Goal: Task Accomplishment & Management: Use online tool/utility

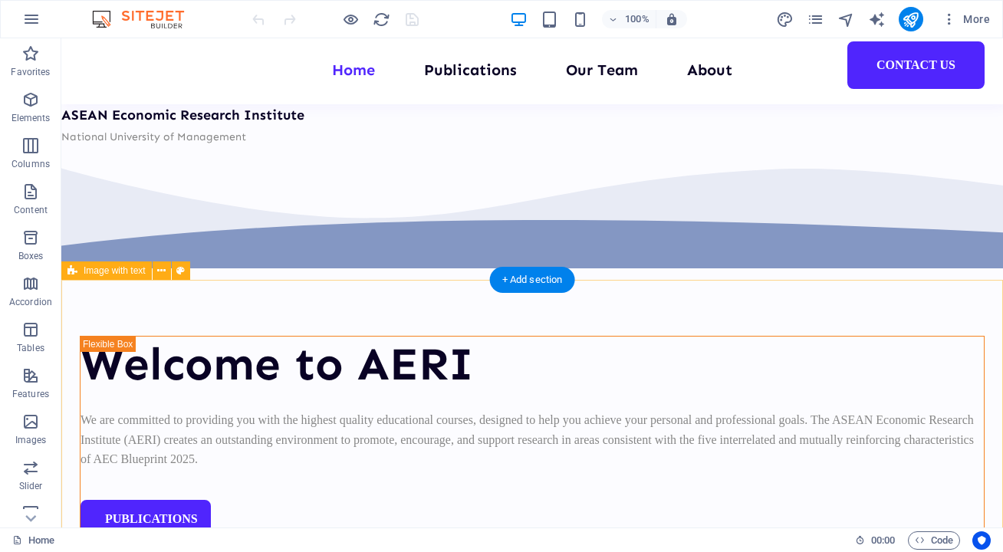
scroll to position [3006, 0]
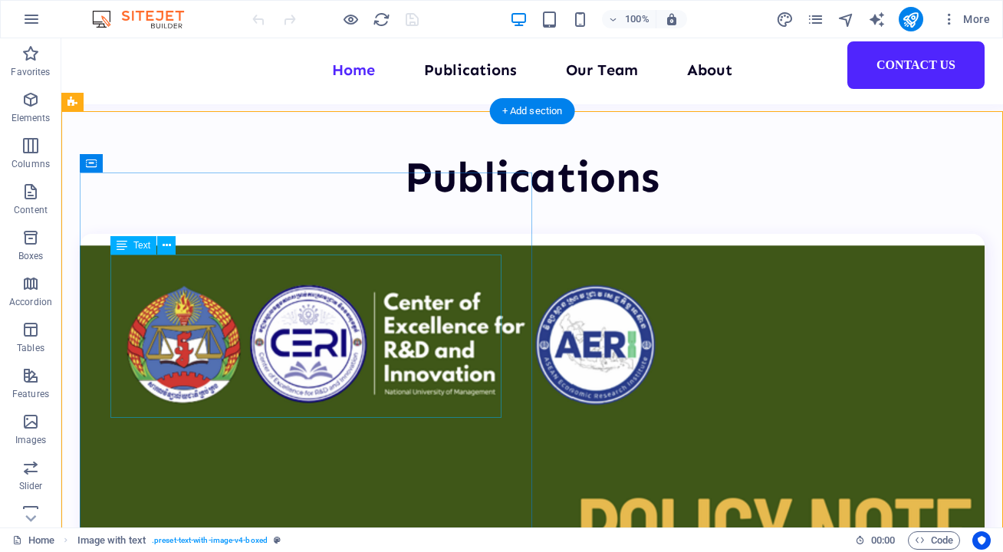
scroll to position [3116, 0]
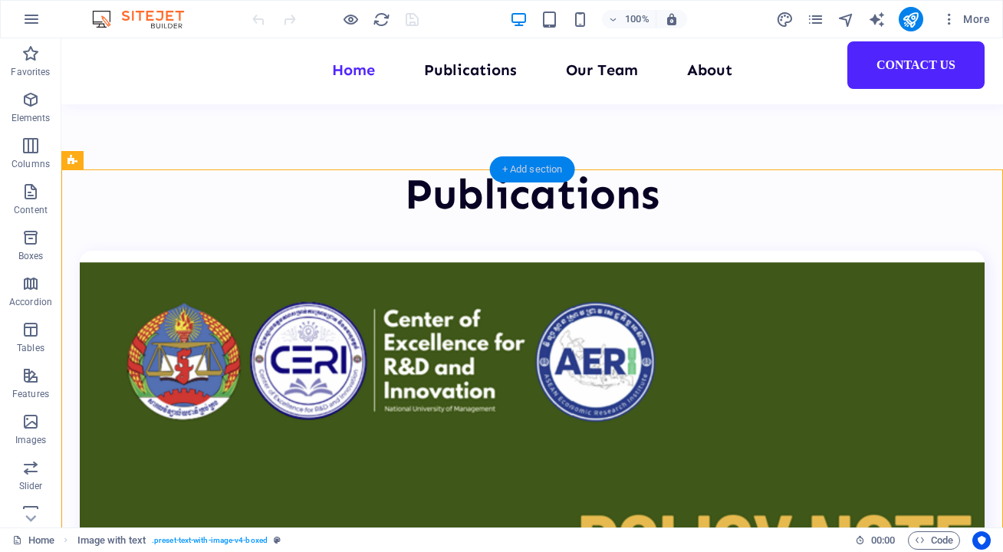
click at [530, 170] on div "+ Add section" at bounding box center [532, 169] width 85 height 26
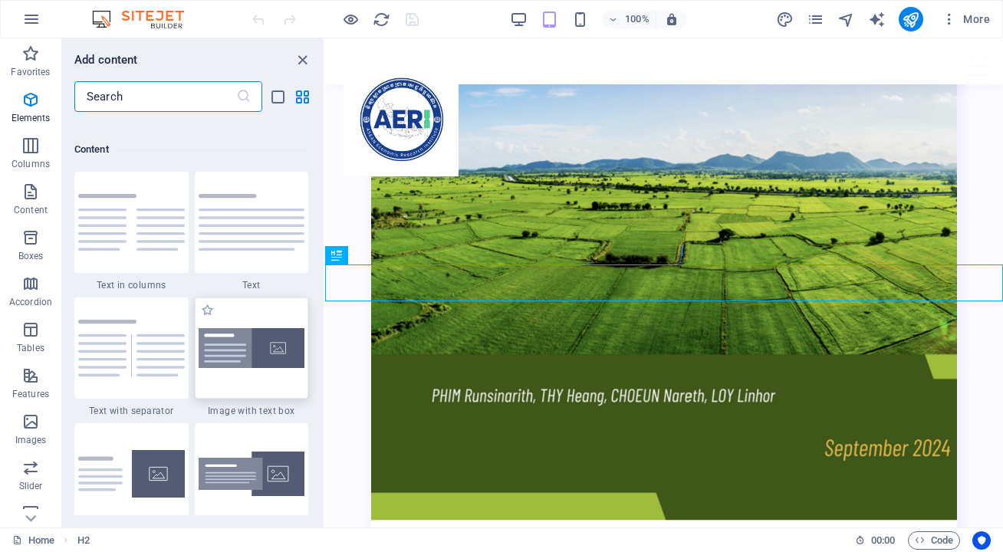
scroll to position [2682, 0]
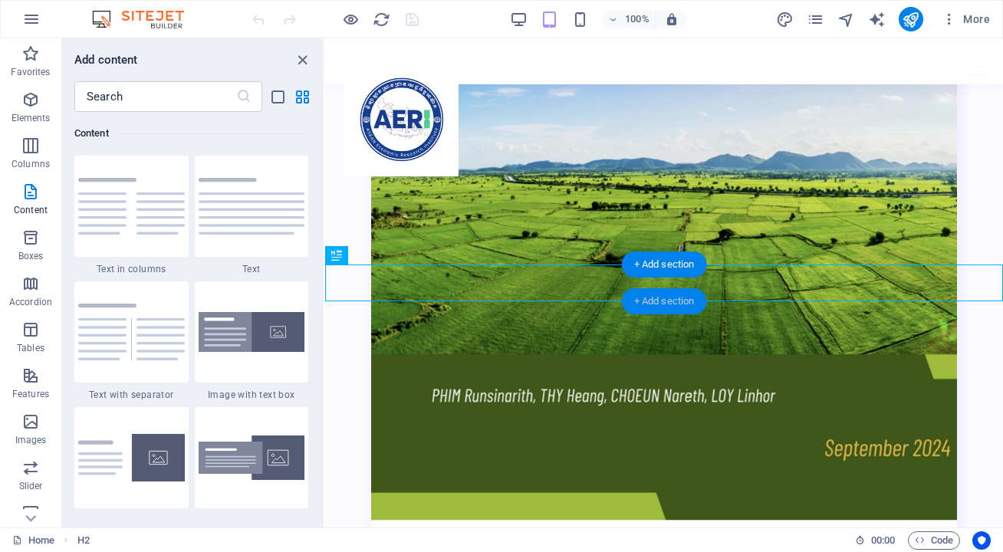
click at [674, 310] on div "+ Add section" at bounding box center [664, 301] width 85 height 26
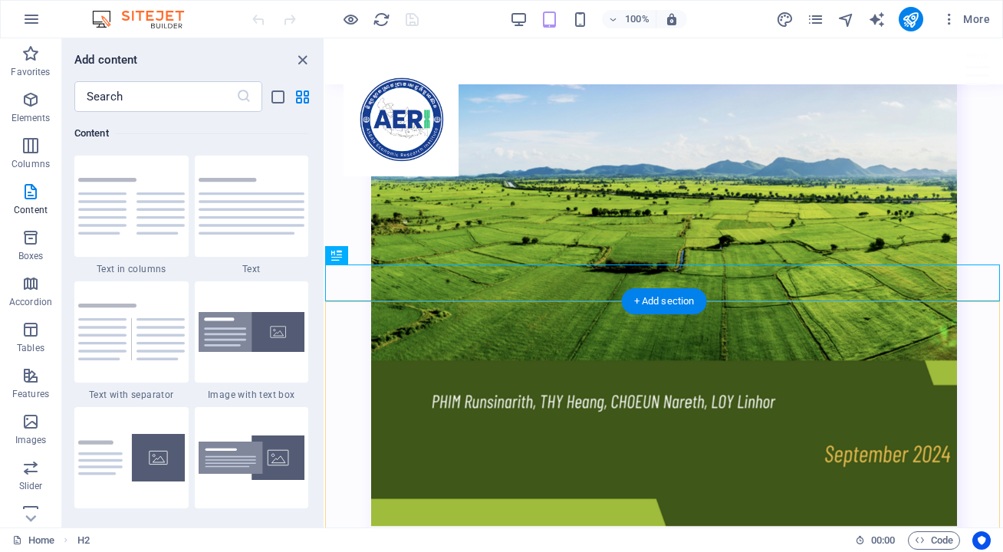
scroll to position [3623, 0]
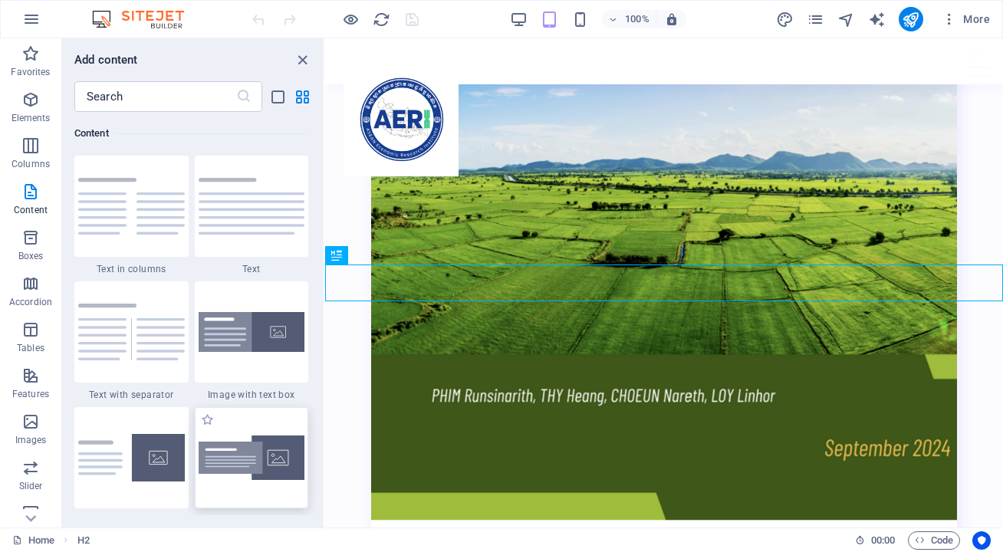
click at [264, 438] on img at bounding box center [252, 457] width 107 height 45
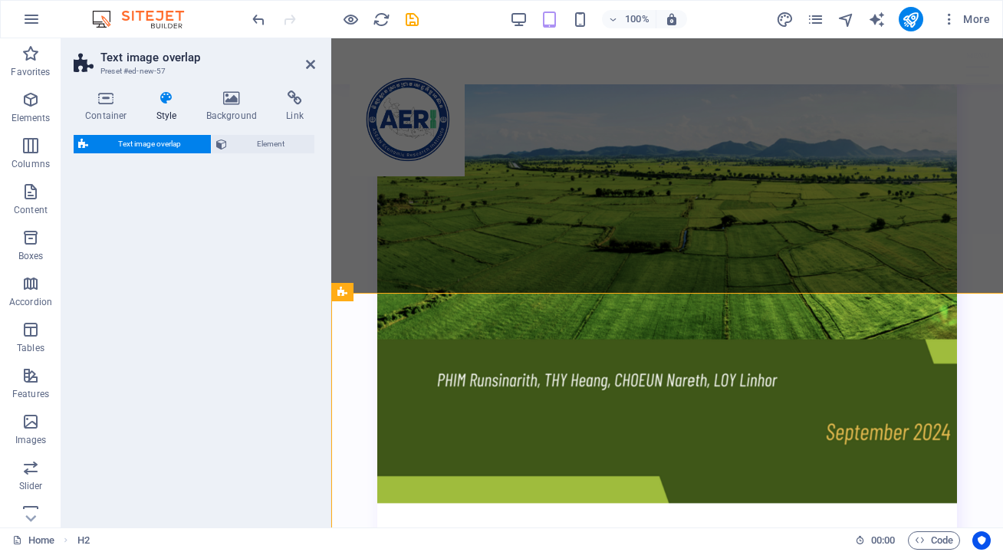
select select "rem"
select select "px"
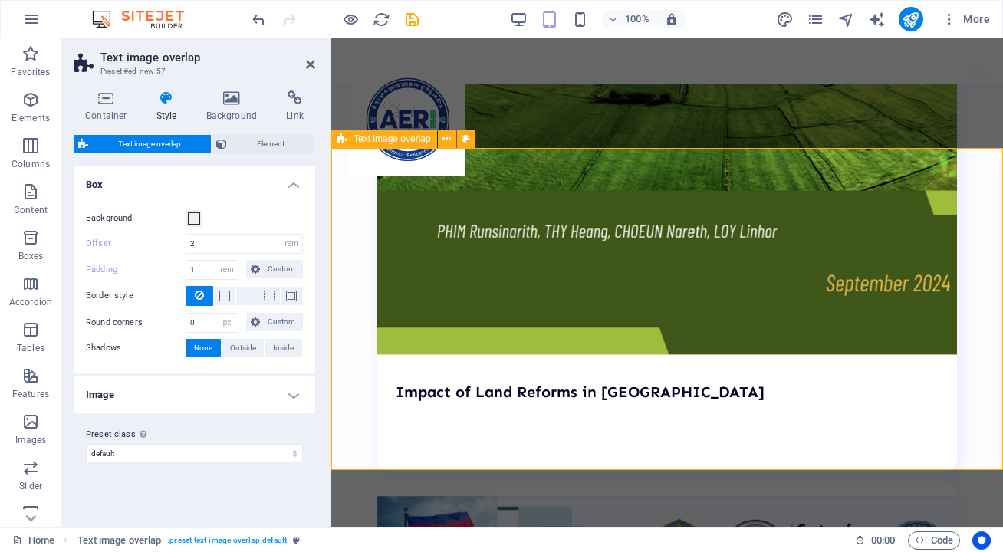
scroll to position [3784, 0]
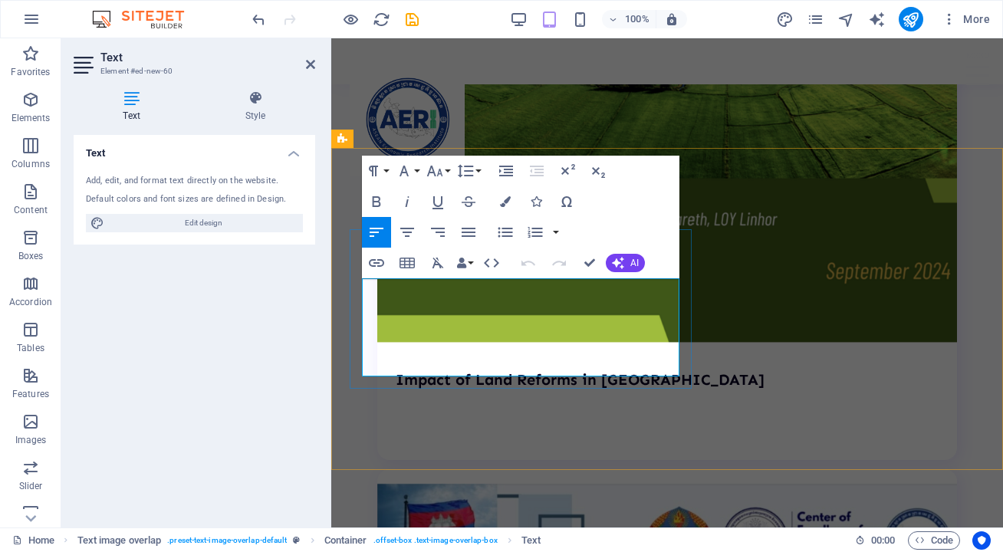
drag, startPoint x: 466, startPoint y: 370, endPoint x: 320, endPoint y: 250, distance: 188.9
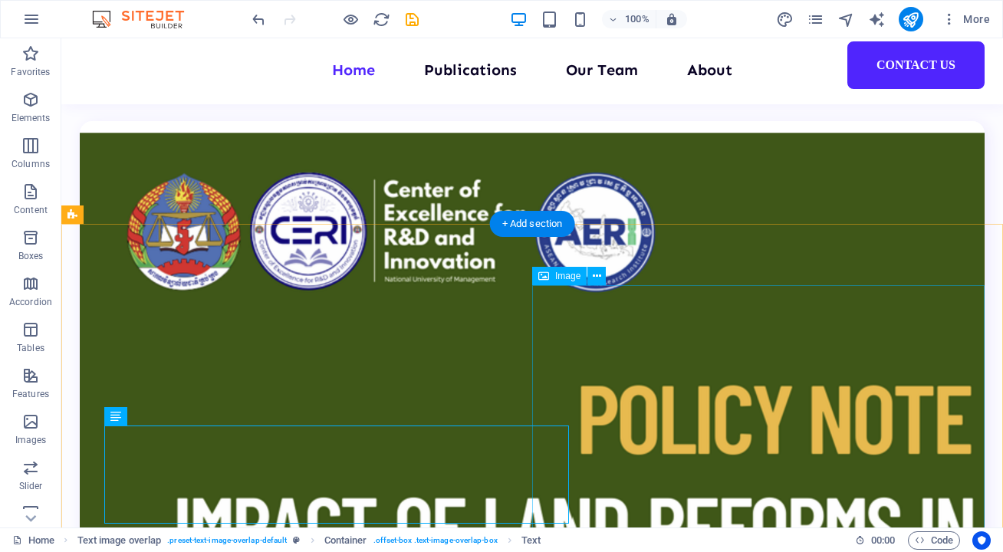
scroll to position [3273, 0]
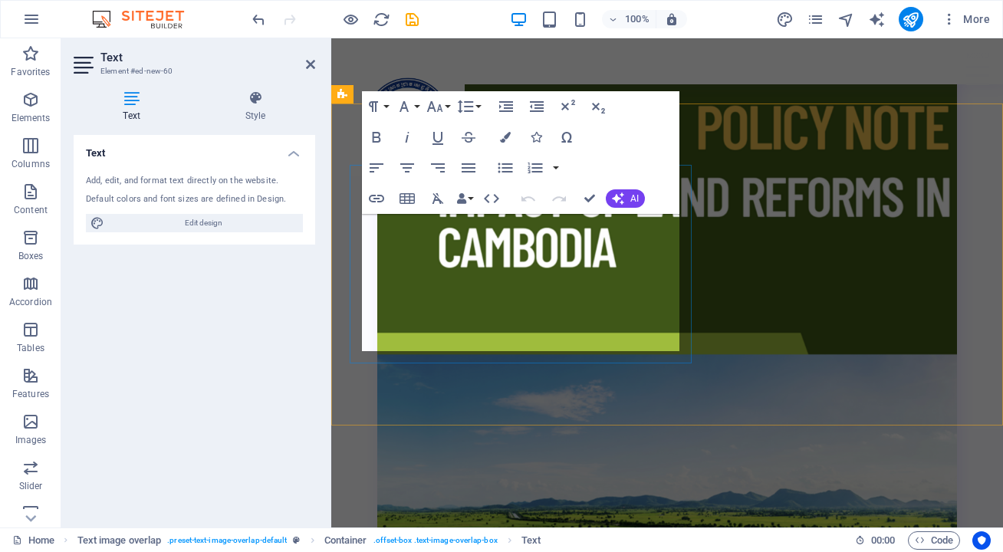
scroll to position [3828, 0]
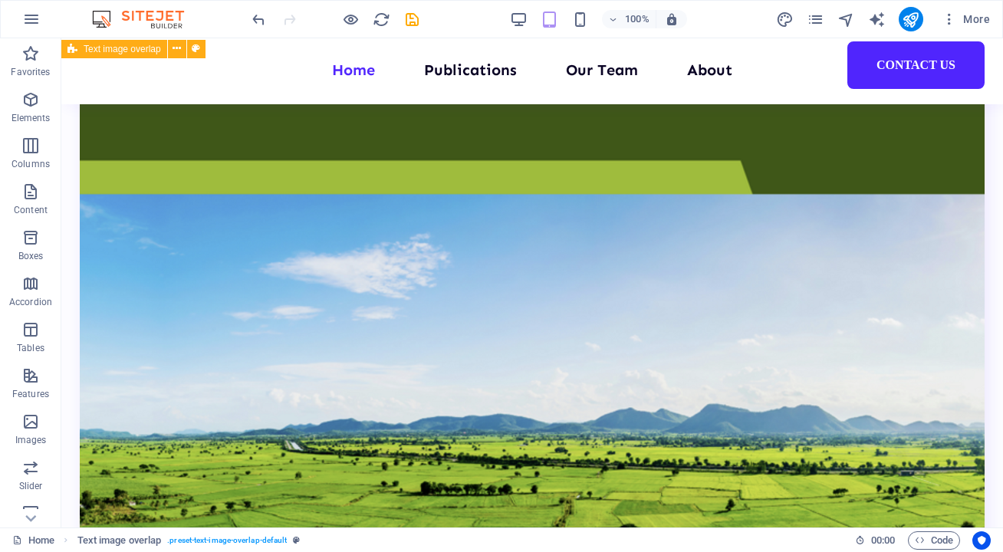
scroll to position [3228, 0]
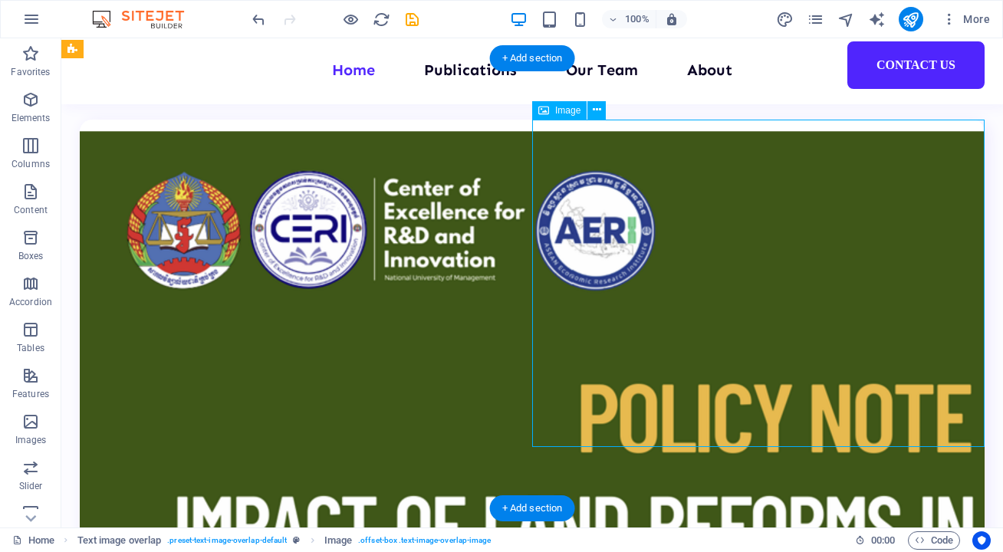
select select "%"
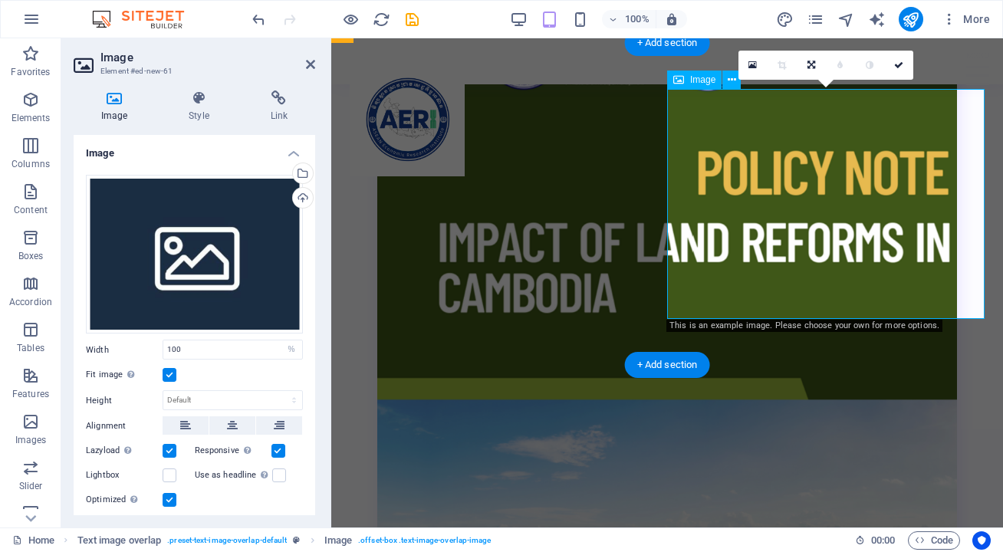
scroll to position [3889, 0]
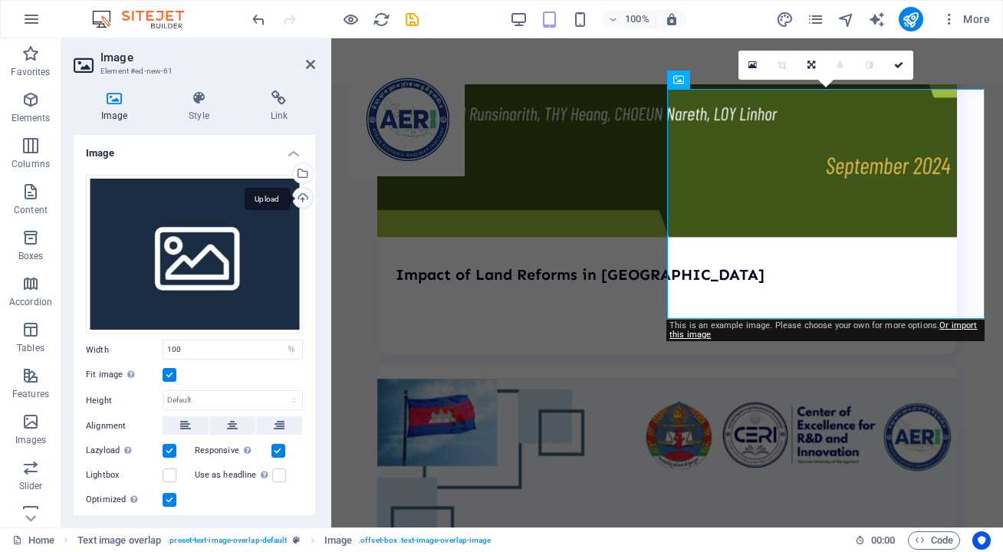
click at [303, 194] on div "Upload" at bounding box center [301, 199] width 23 height 23
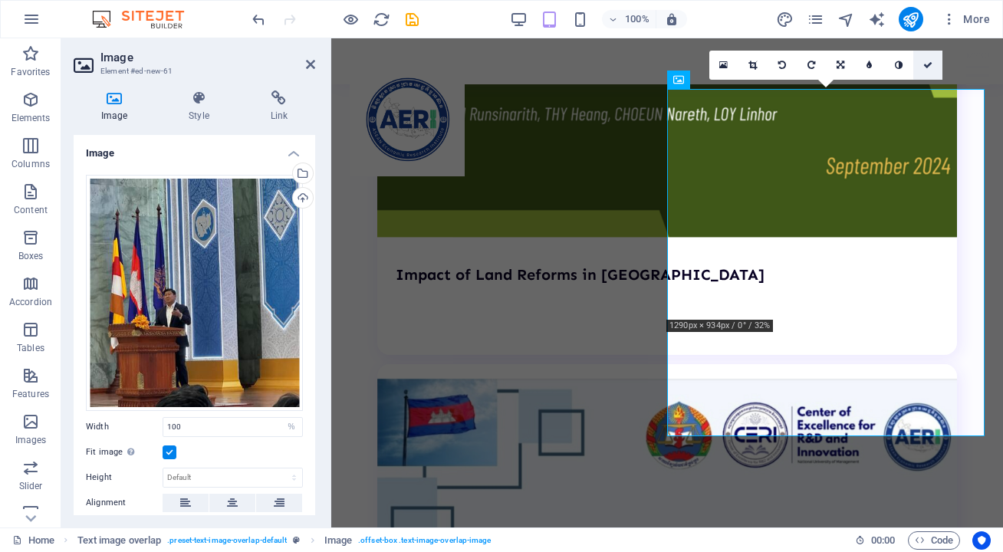
click at [939, 61] on link at bounding box center [927, 65] width 29 height 29
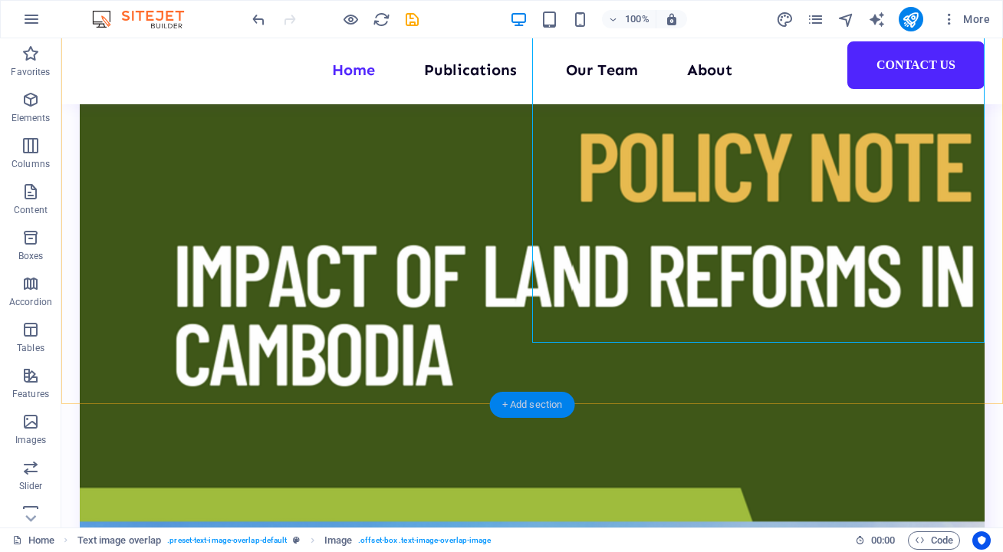
click at [534, 405] on div "+ Add section" at bounding box center [532, 405] width 85 height 26
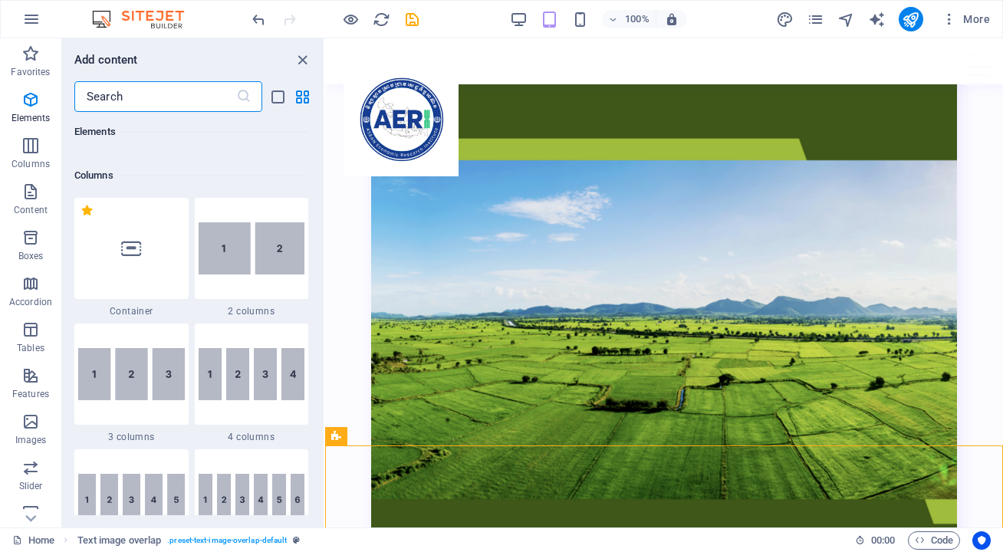
scroll to position [714, 0]
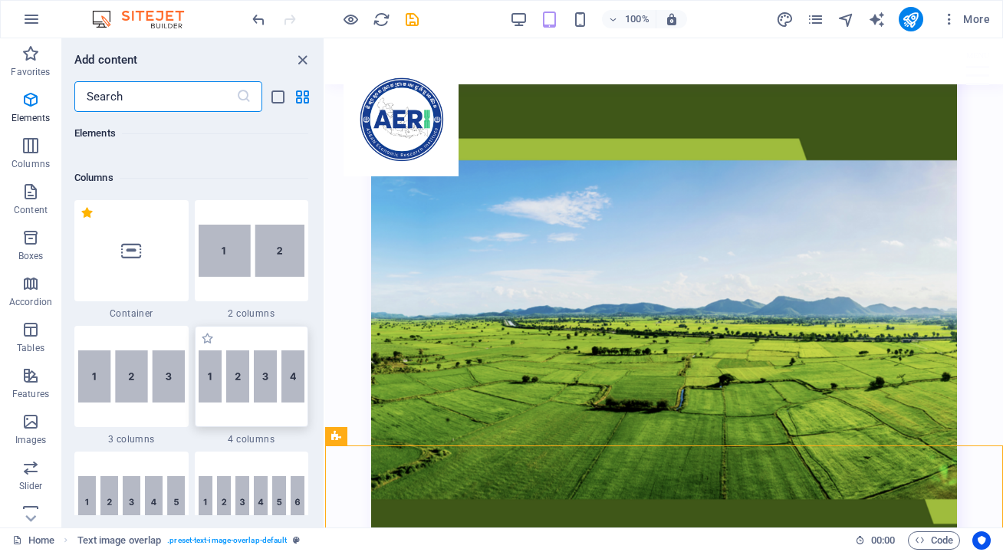
click at [266, 380] on img at bounding box center [252, 376] width 107 height 52
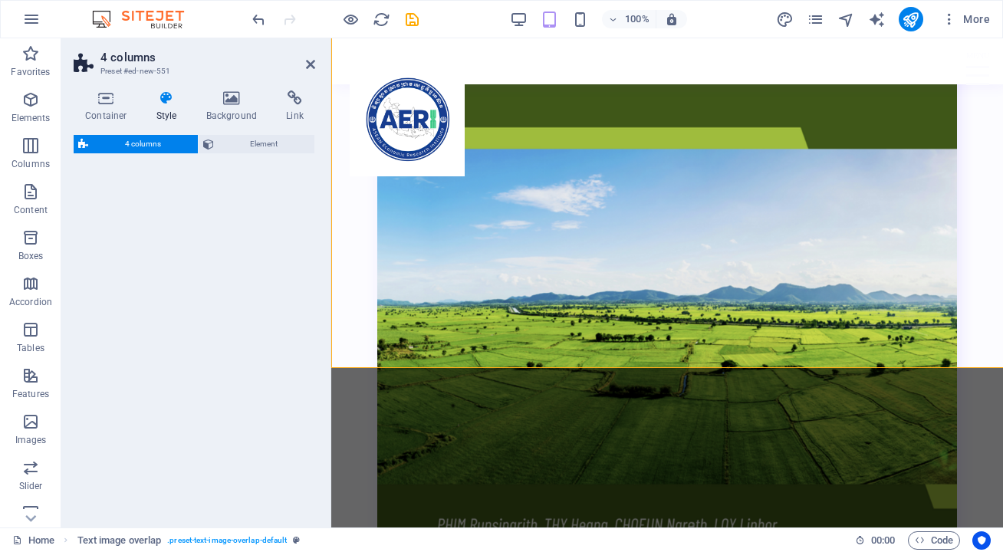
select select "rem"
select select "preset-columns-four-v2-default"
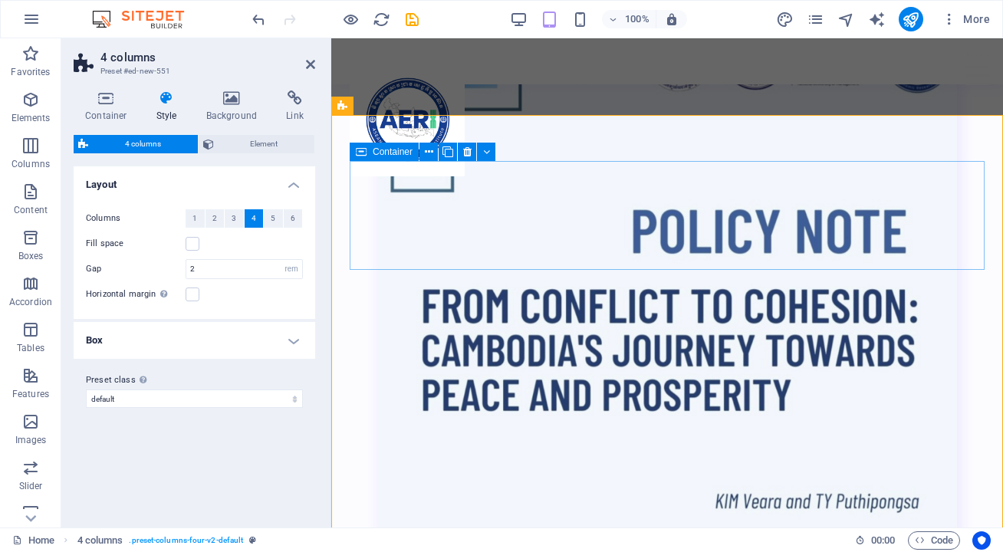
scroll to position [4257, 0]
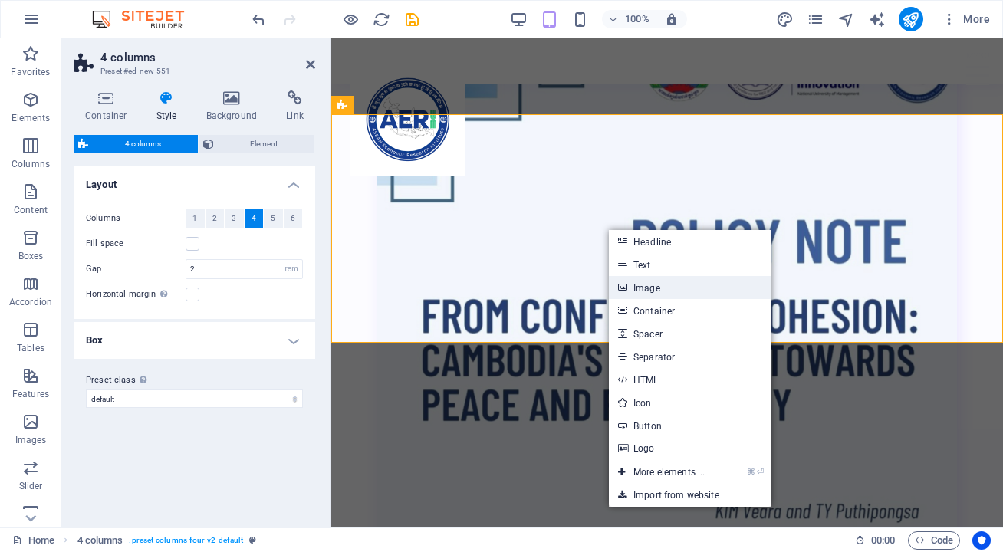
click at [662, 290] on link "Image" at bounding box center [690, 287] width 162 height 23
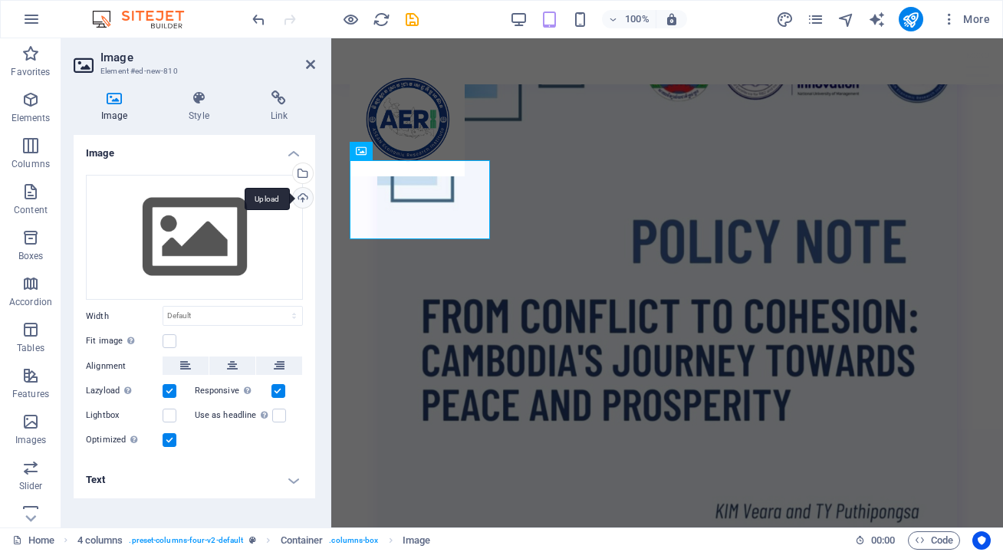
click at [297, 192] on div "Upload" at bounding box center [301, 199] width 23 height 23
click at [310, 59] on icon at bounding box center [310, 64] width 9 height 12
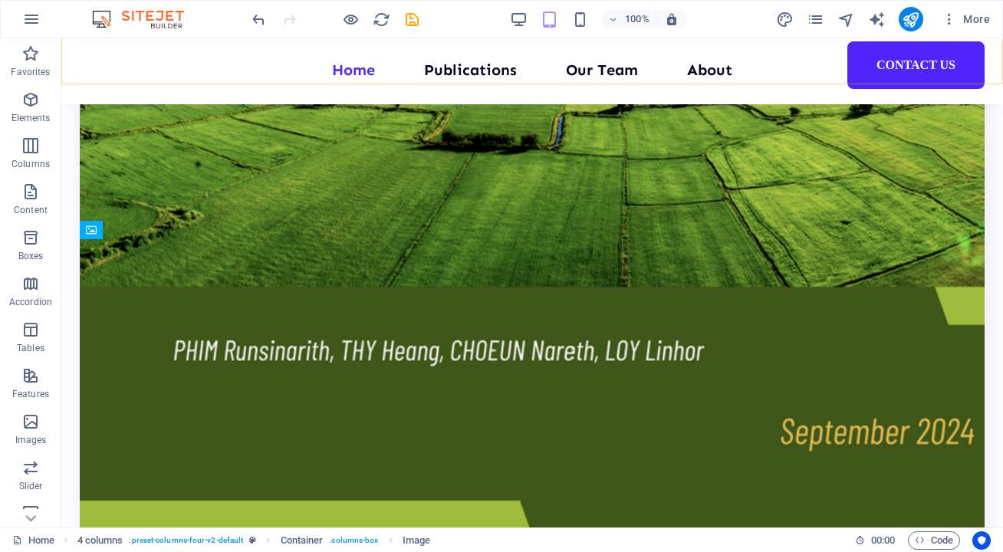
scroll to position [3724, 0]
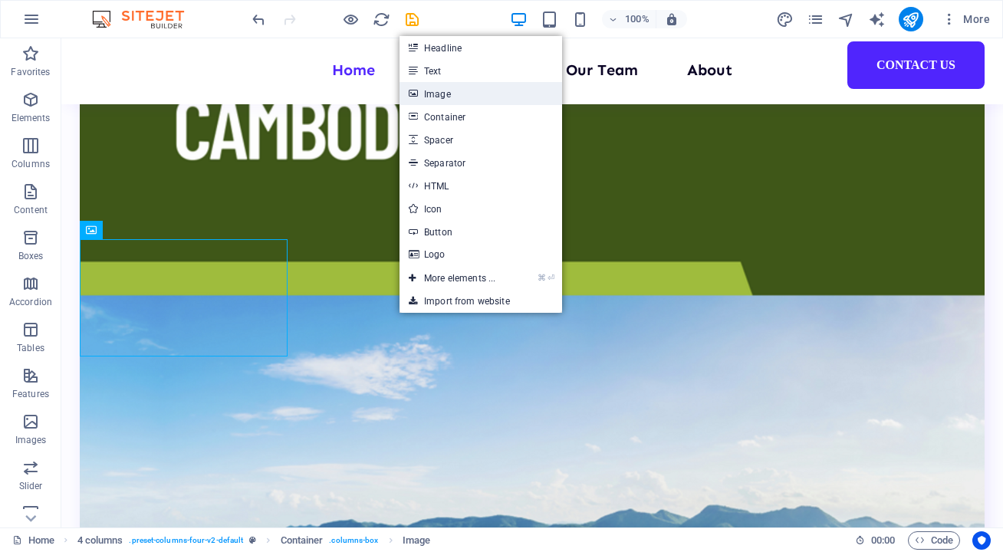
click at [448, 94] on link "Image" at bounding box center [480, 93] width 162 height 23
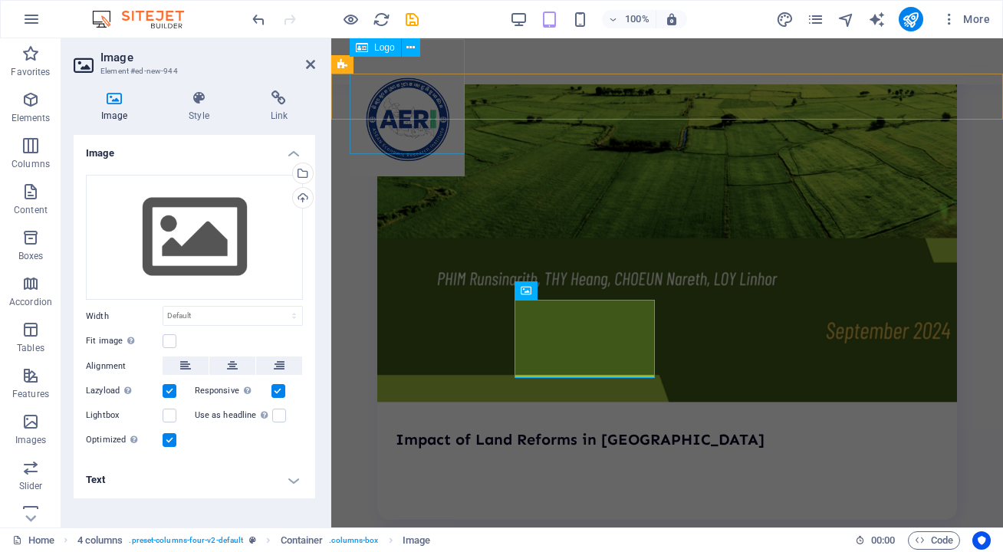
scroll to position [4173, 0]
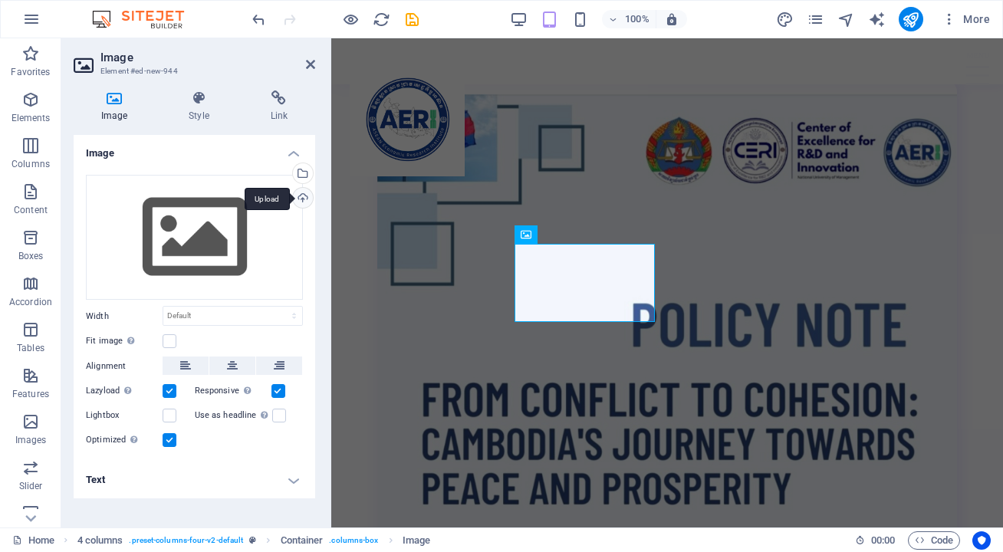
click at [300, 200] on div "Upload" at bounding box center [301, 199] width 23 height 23
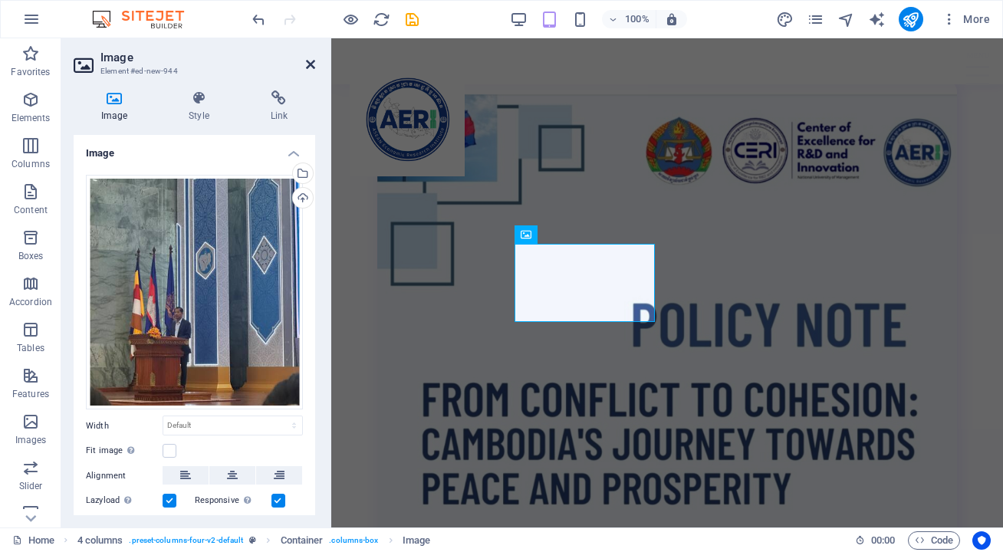
click at [311, 60] on icon at bounding box center [310, 64] width 9 height 12
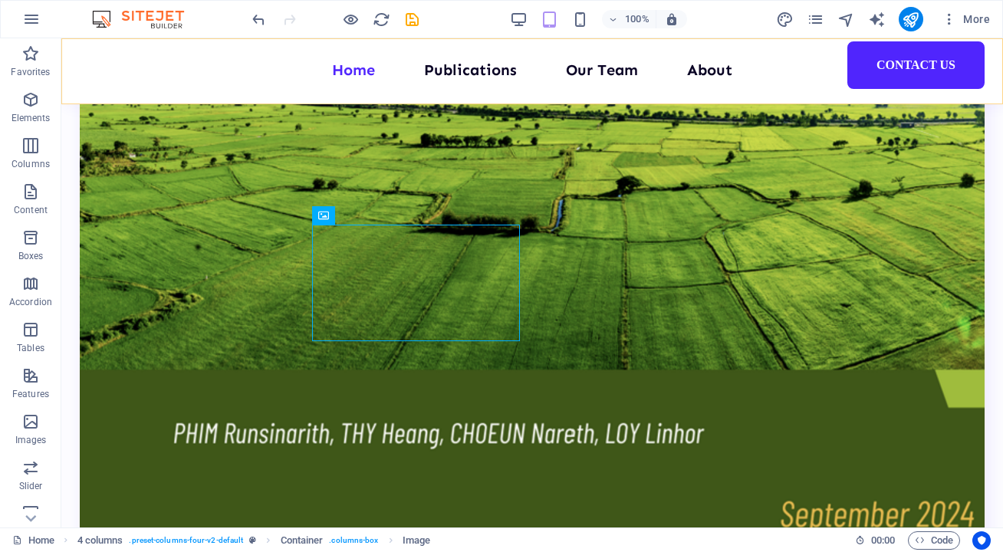
scroll to position [3740, 0]
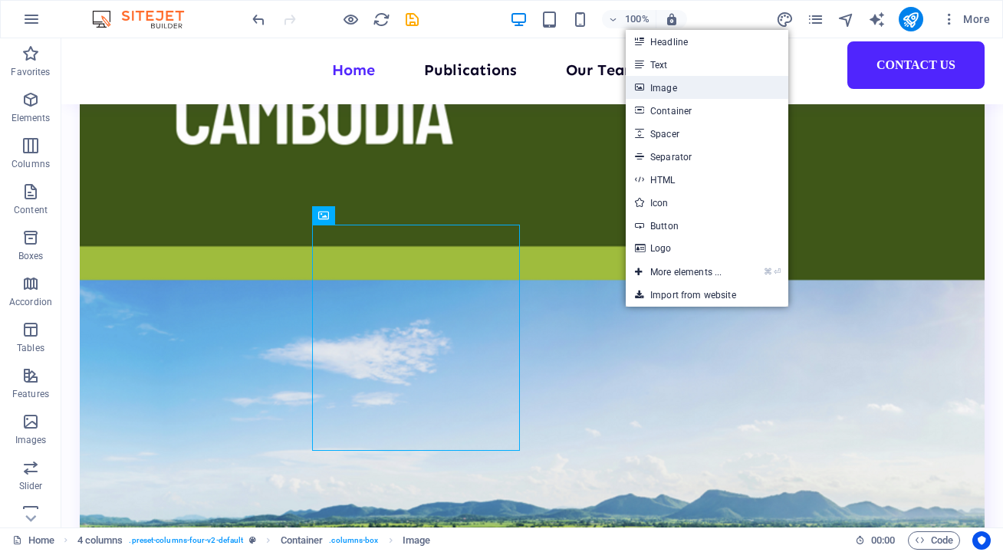
click at [667, 81] on link "Image" at bounding box center [706, 87] width 162 height 23
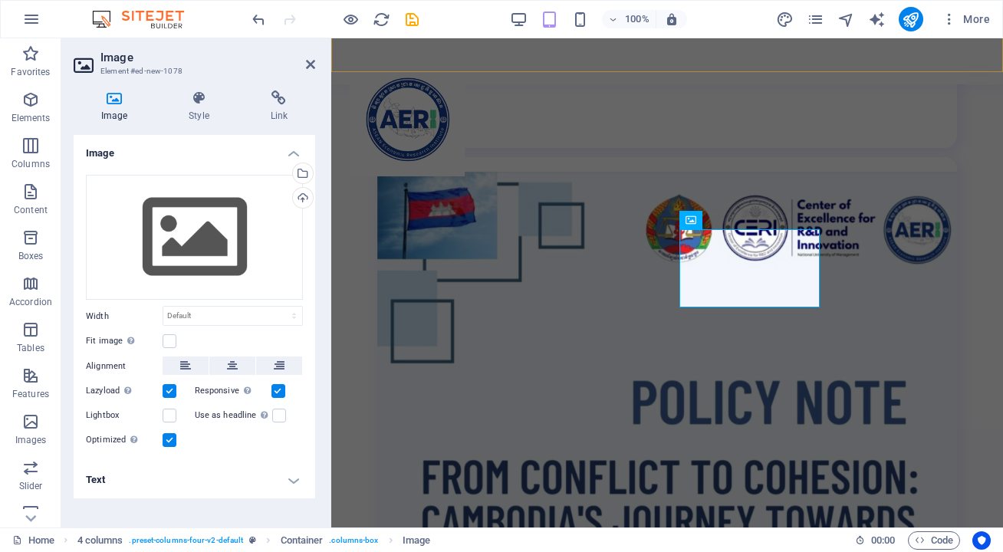
scroll to position [4173, 0]
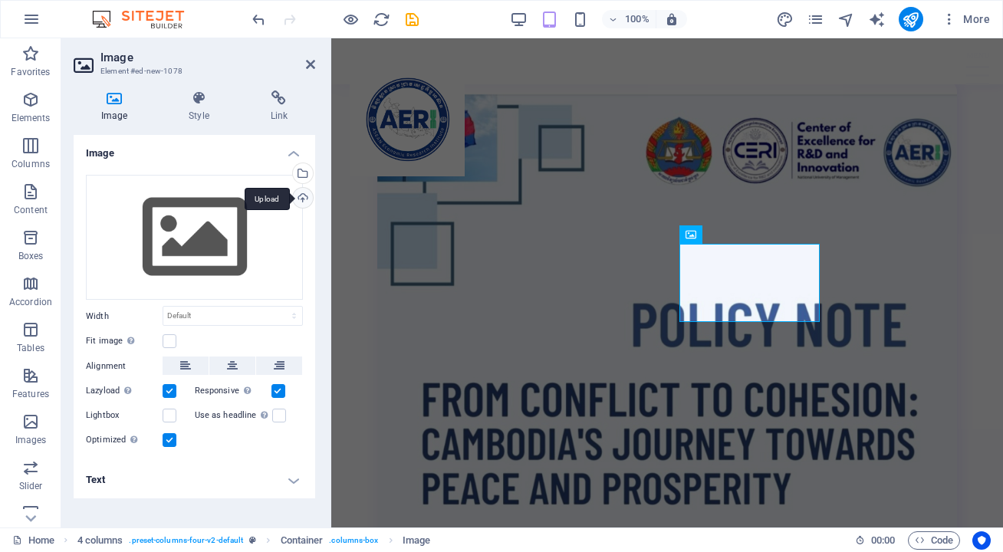
click at [308, 196] on div "Upload" at bounding box center [301, 199] width 23 height 23
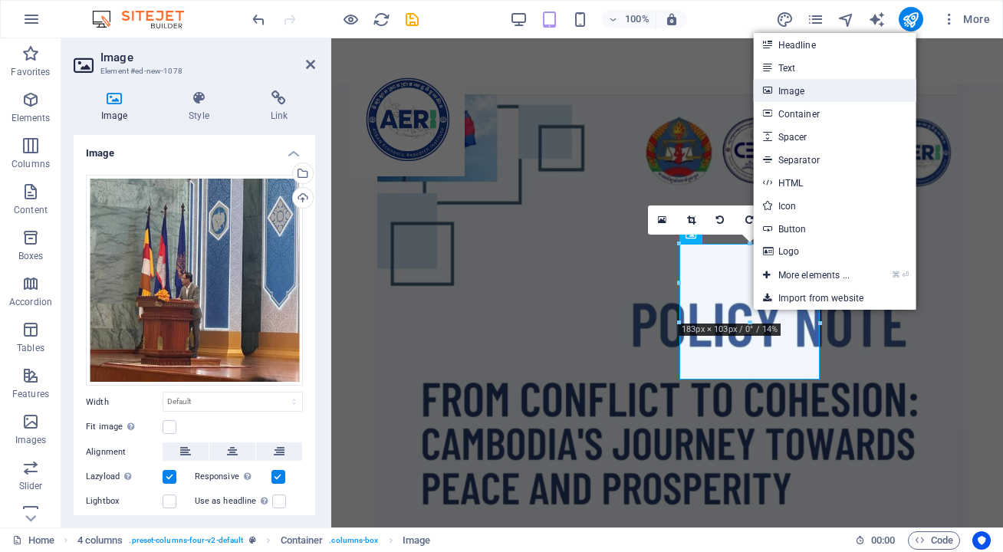
click at [825, 86] on link "Image" at bounding box center [834, 90] width 162 height 23
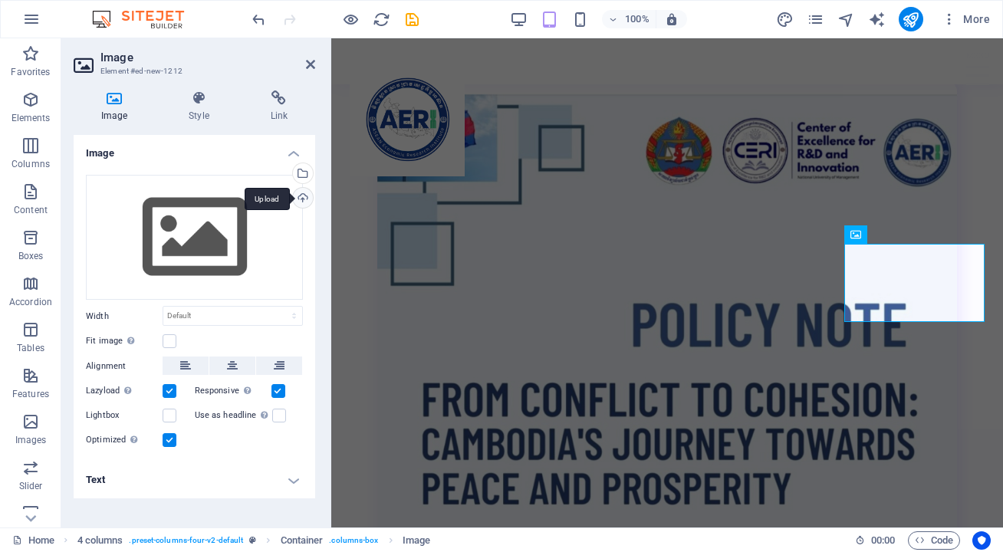
click at [302, 199] on div "Upload" at bounding box center [301, 199] width 23 height 23
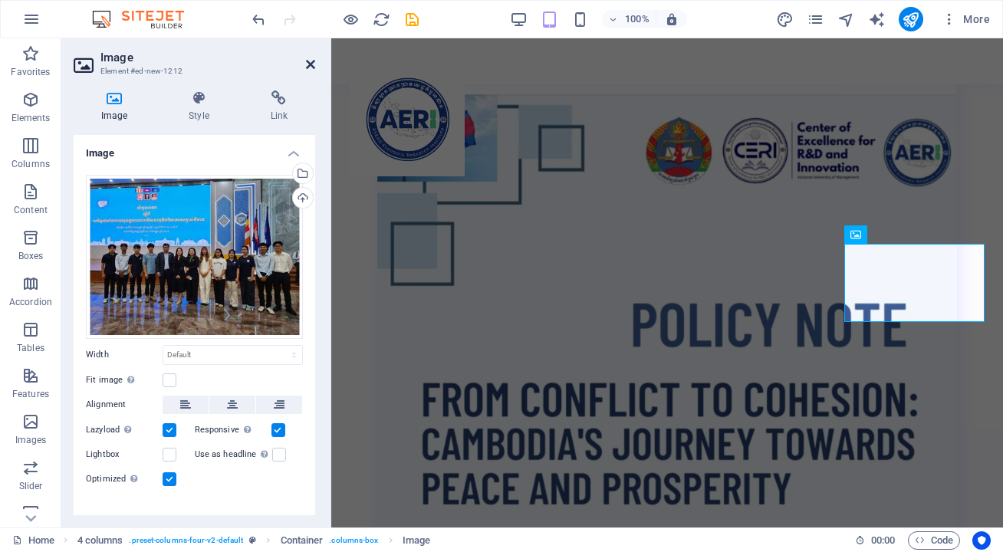
click at [311, 70] on icon at bounding box center [310, 64] width 9 height 12
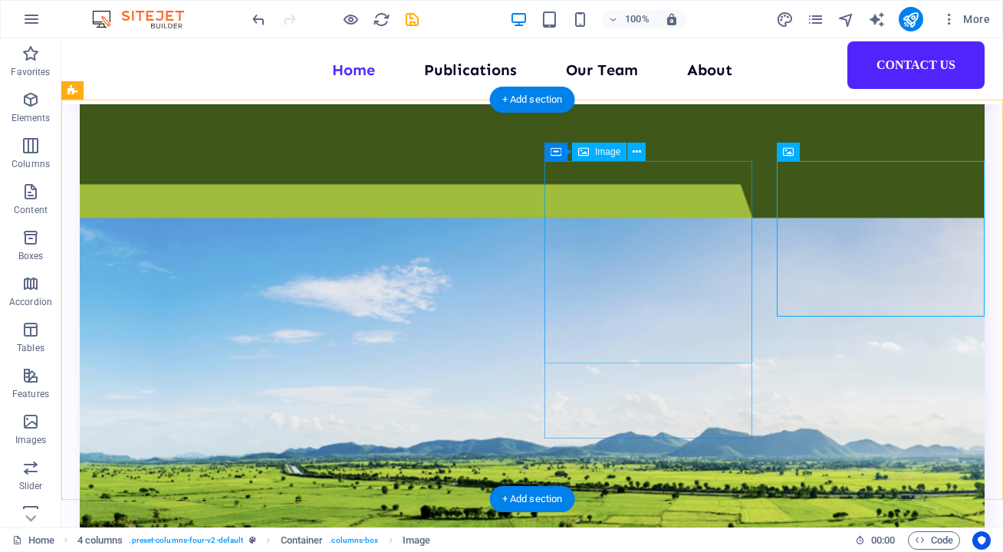
scroll to position [3802, 0]
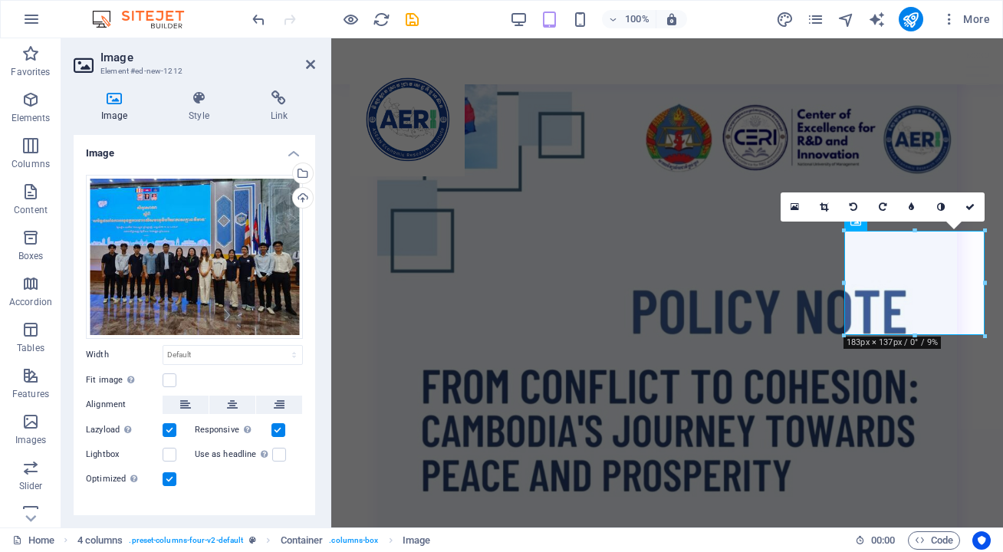
scroll to position [19, 0]
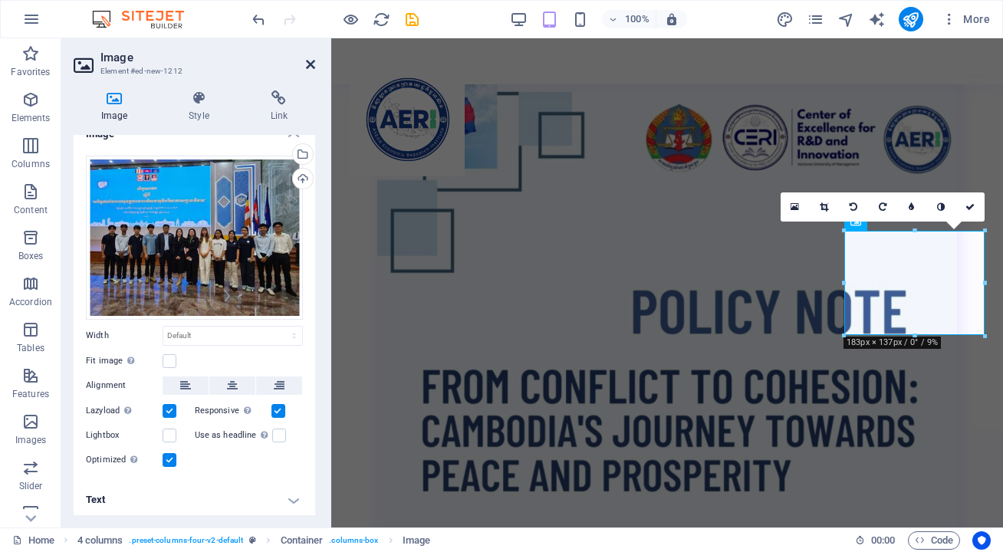
click at [314, 61] on icon at bounding box center [310, 64] width 9 height 12
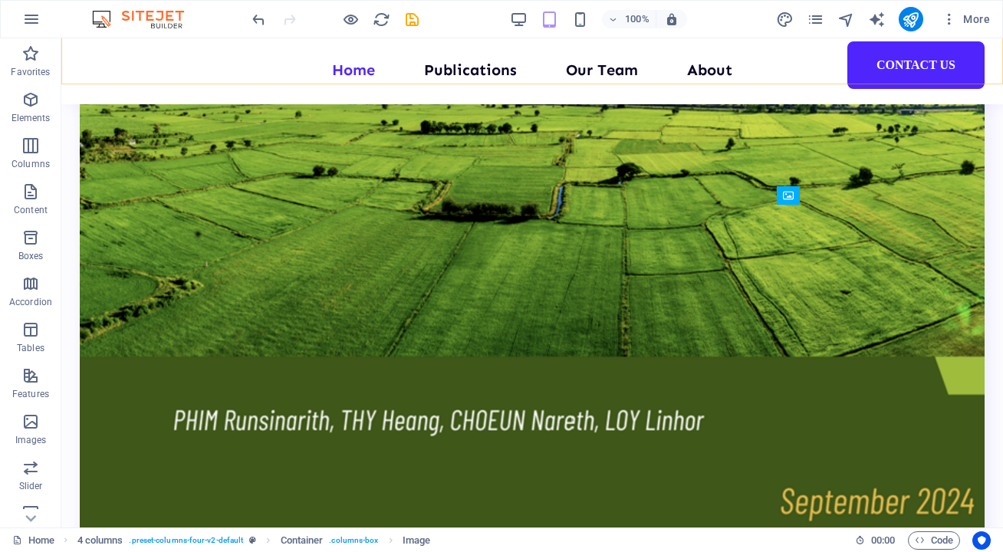
scroll to position [3759, 0]
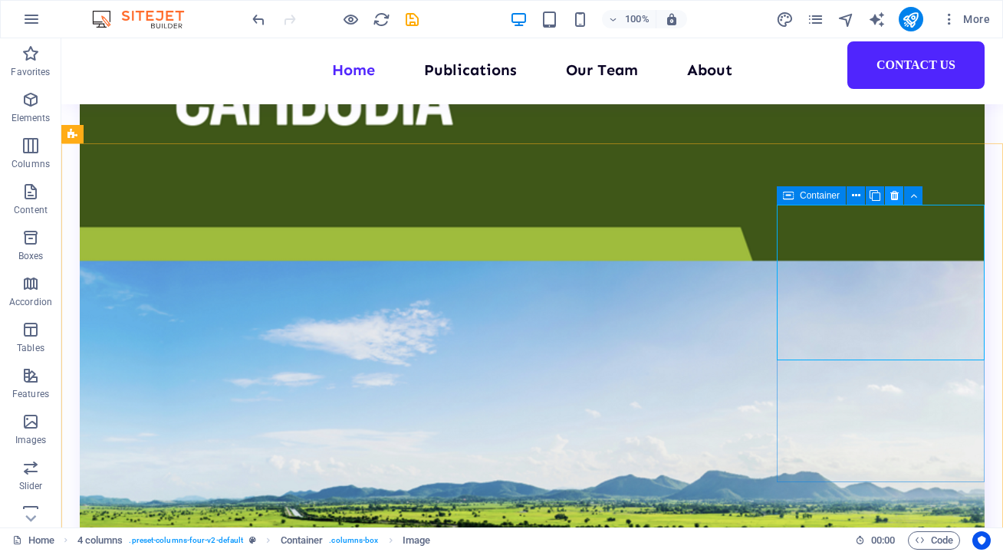
click at [894, 191] on icon at bounding box center [894, 196] width 8 height 16
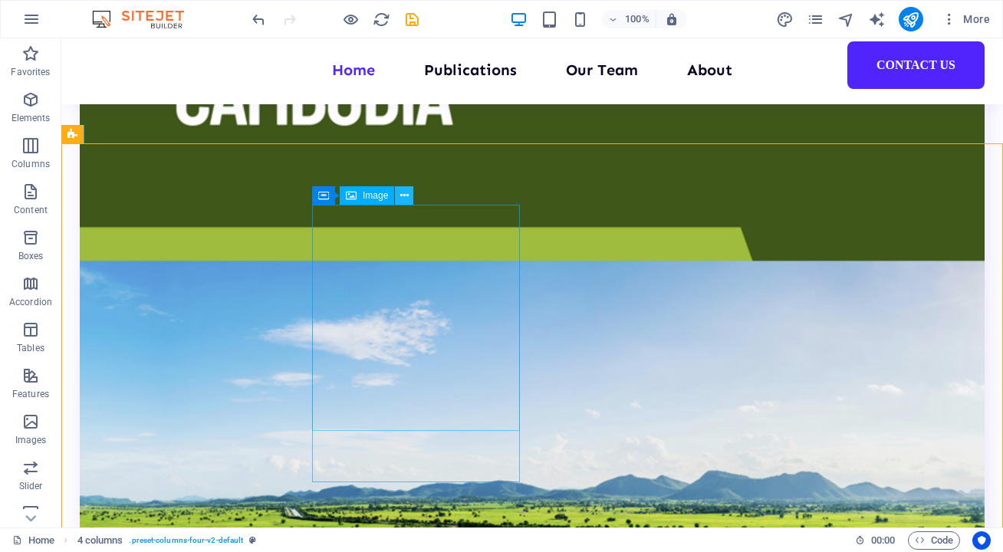
click at [404, 192] on icon at bounding box center [404, 196] width 8 height 16
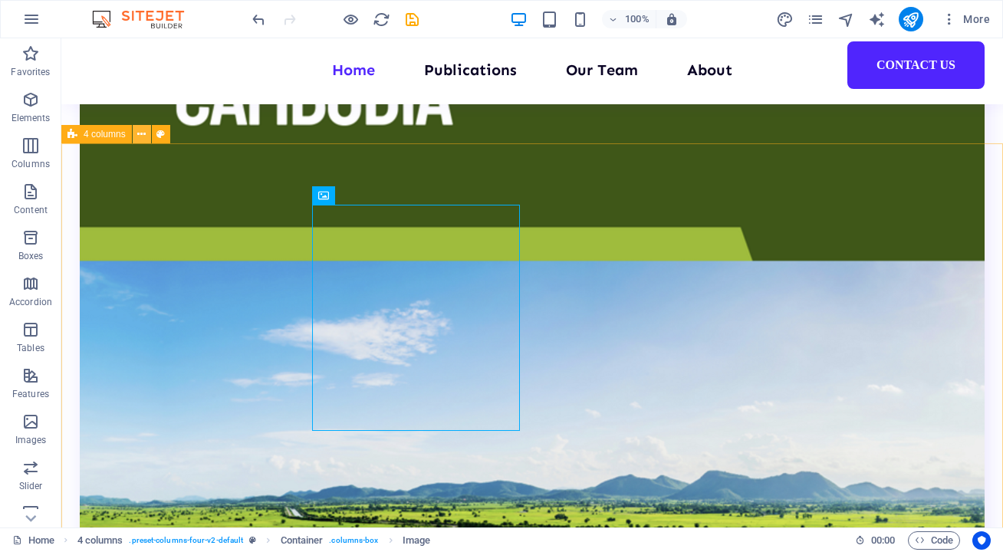
click at [149, 136] on button at bounding box center [142, 134] width 18 height 18
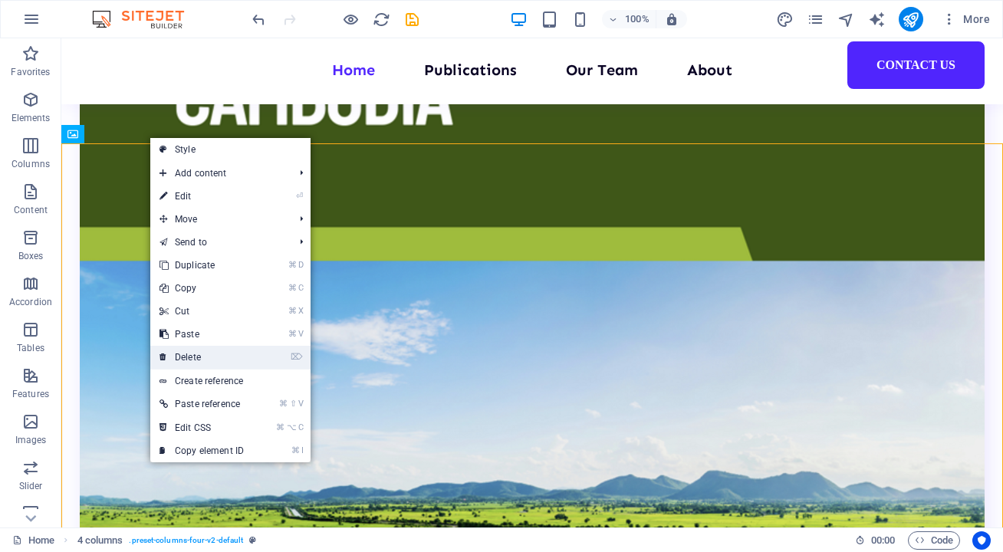
click at [223, 357] on link "⌦ Delete" at bounding box center [201, 357] width 103 height 23
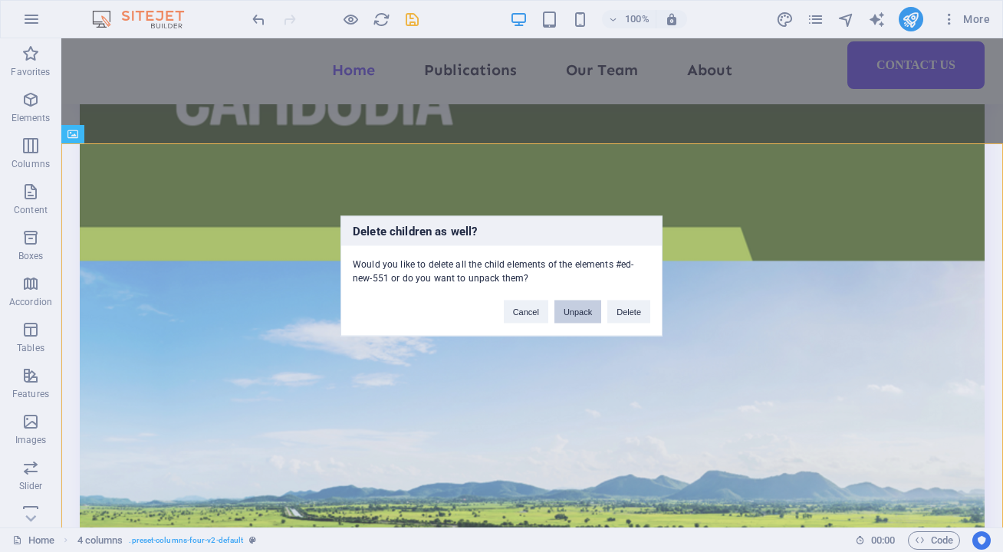
click at [578, 320] on button "Unpack" at bounding box center [577, 311] width 47 height 23
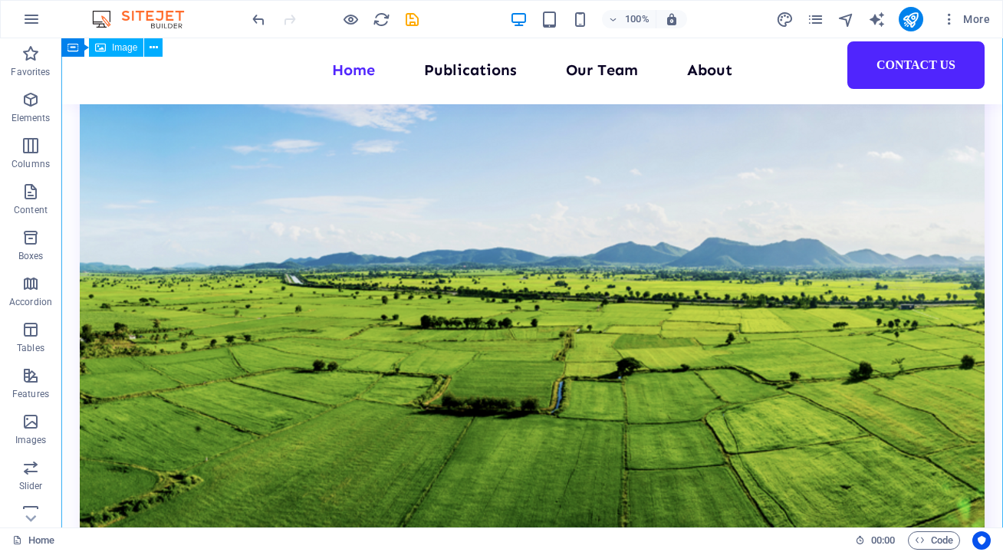
scroll to position [3993, 0]
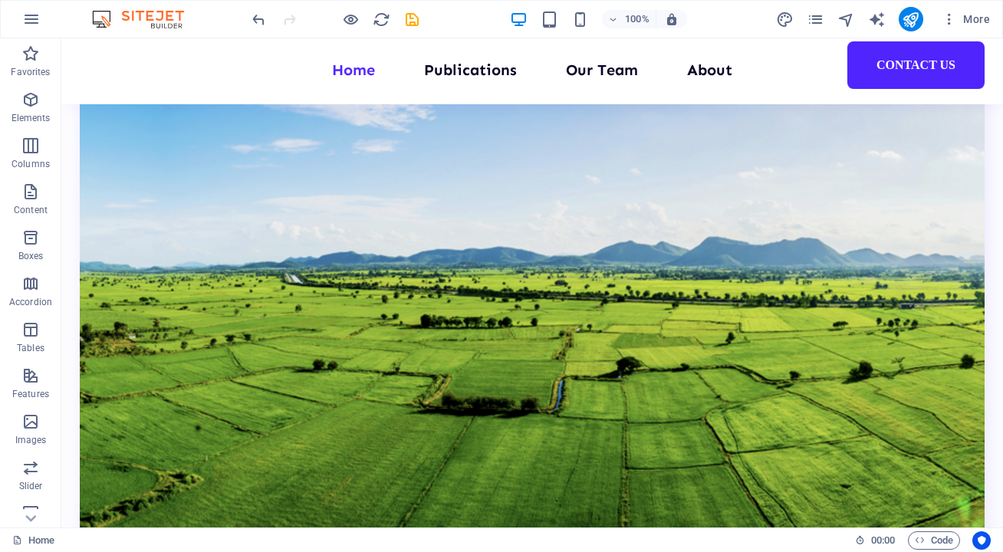
click at [247, 15] on div "100% More" at bounding box center [501, 19] width 1001 height 37
click at [259, 16] on icon "undo" at bounding box center [259, 20] width 18 height 18
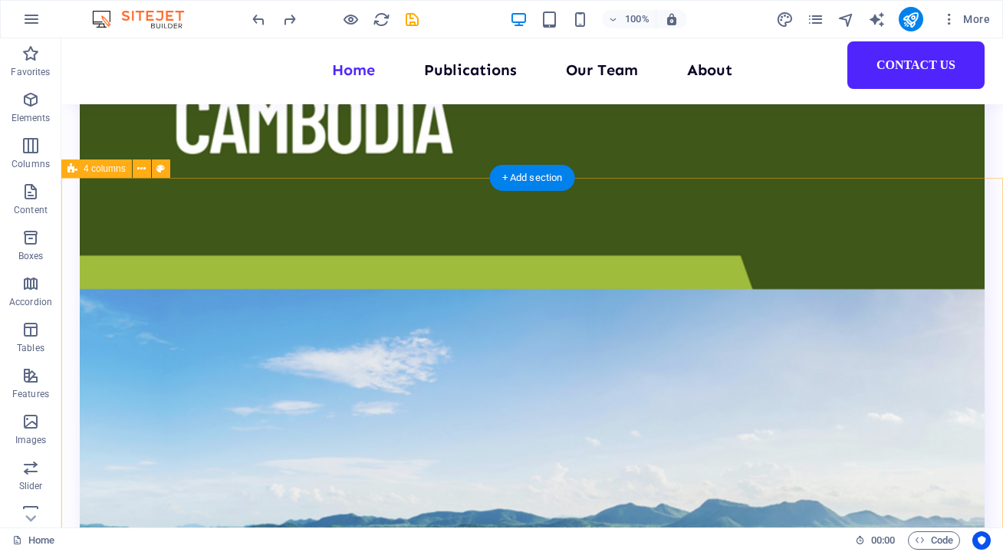
scroll to position [3724, 0]
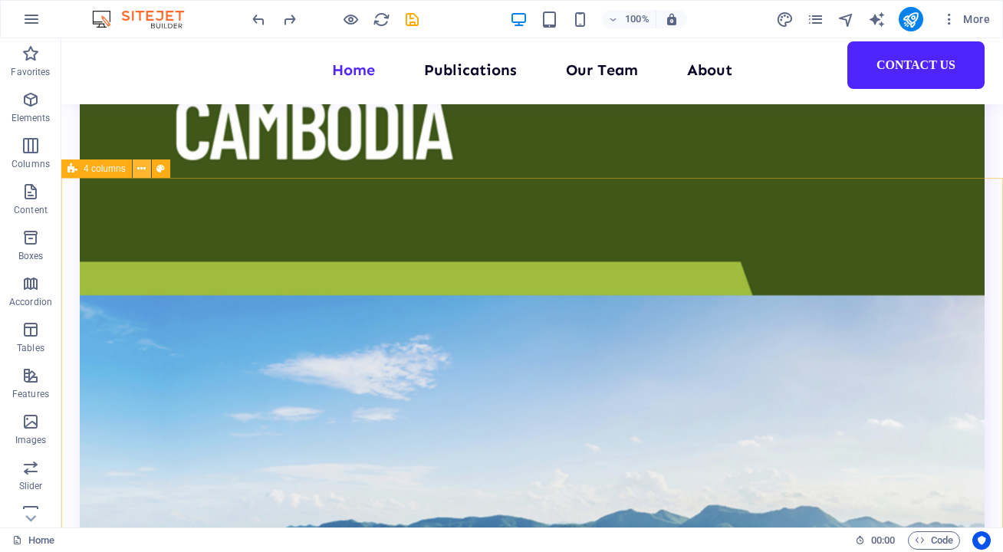
click at [143, 170] on icon at bounding box center [141, 169] width 8 height 16
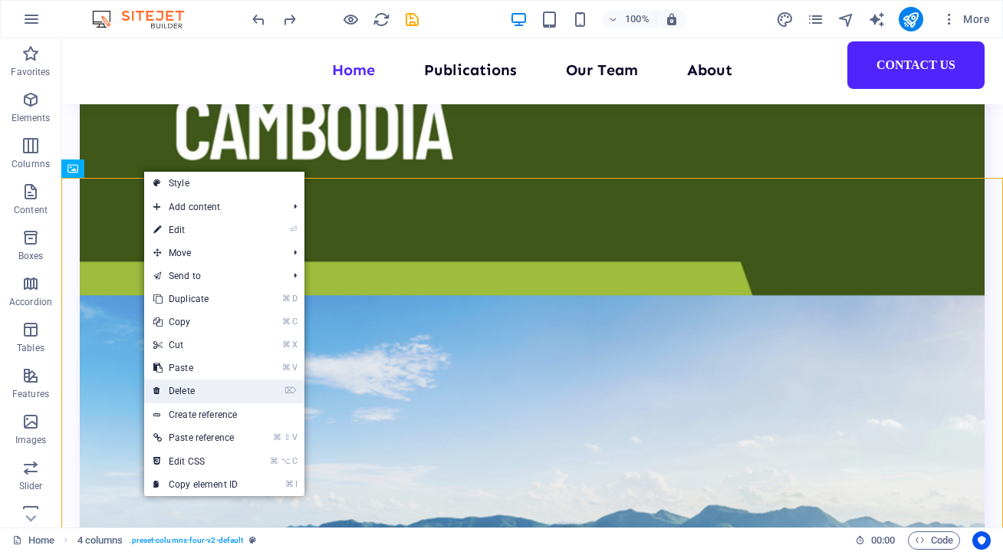
click at [220, 392] on link "⌦ Delete" at bounding box center [195, 390] width 103 height 23
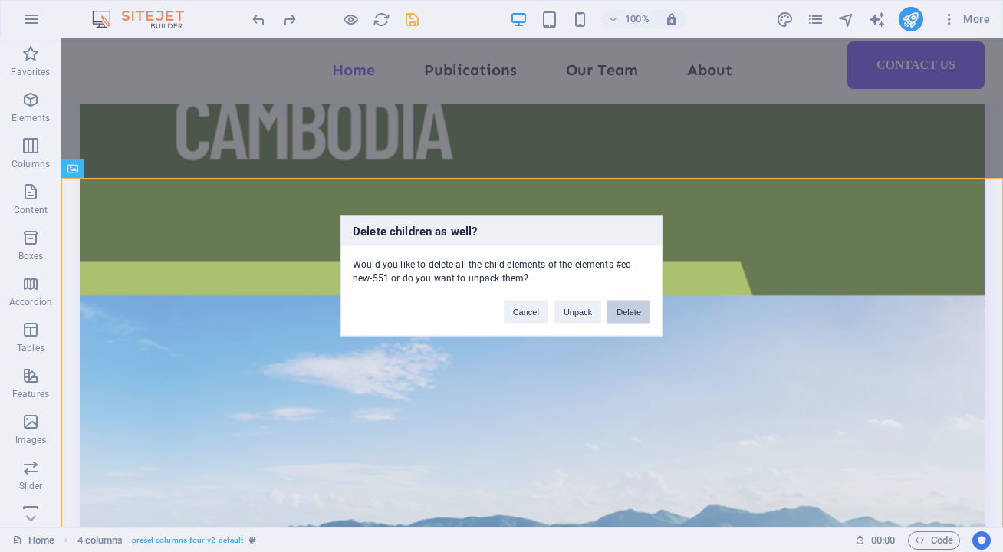
click at [628, 317] on button "Delete" at bounding box center [628, 311] width 43 height 23
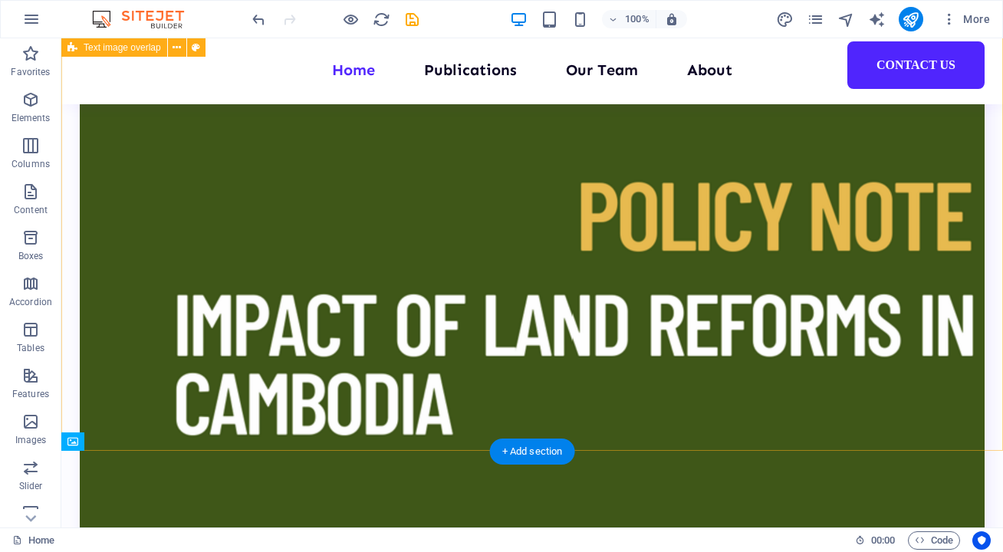
scroll to position [3451, 0]
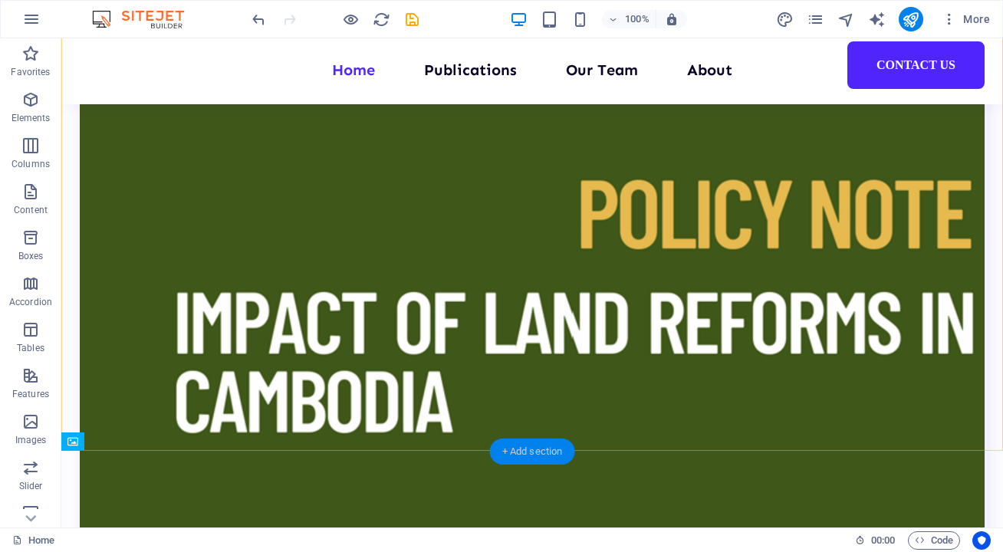
click at [531, 448] on div "+ Add section" at bounding box center [532, 451] width 85 height 26
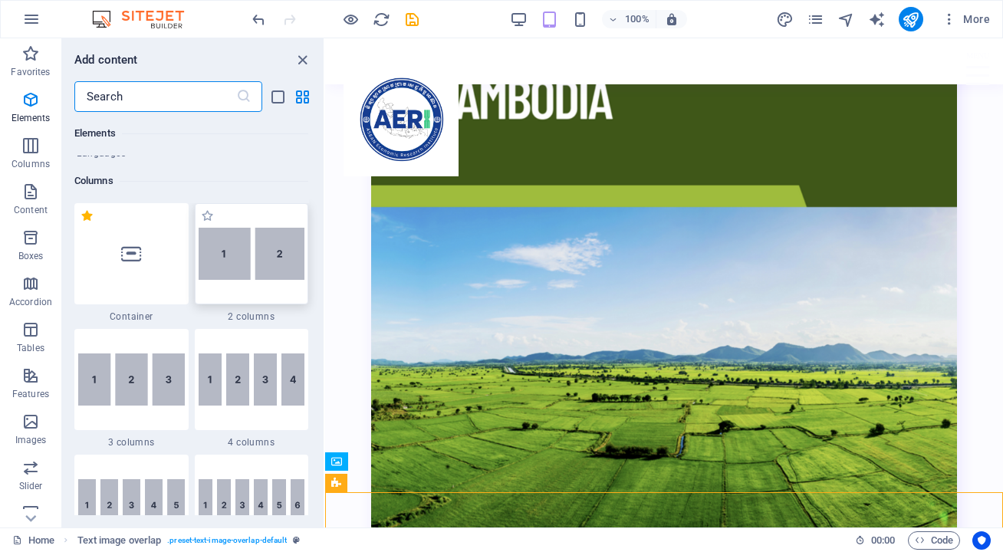
scroll to position [737, 0]
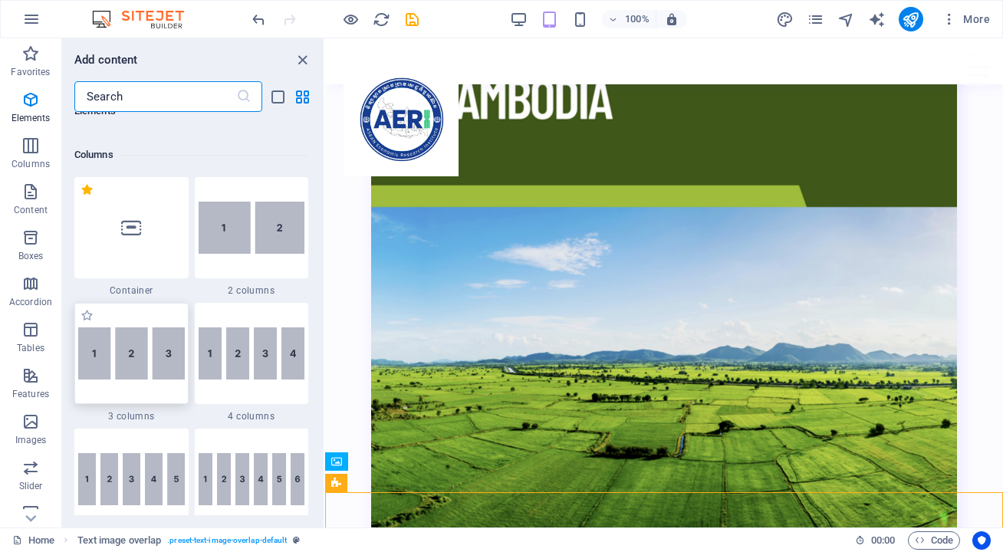
click at [164, 346] on img at bounding box center [131, 353] width 107 height 52
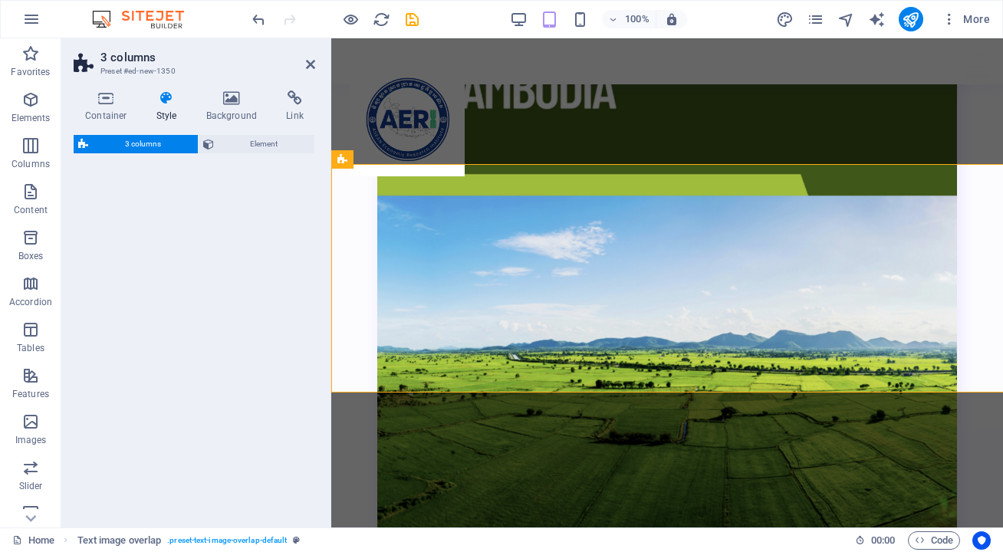
scroll to position [4203, 0]
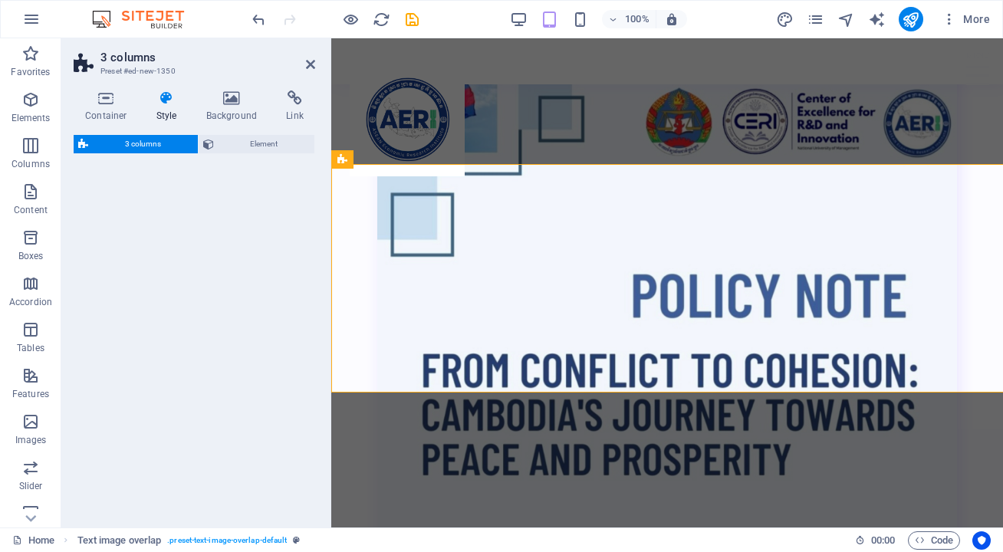
select select "rem"
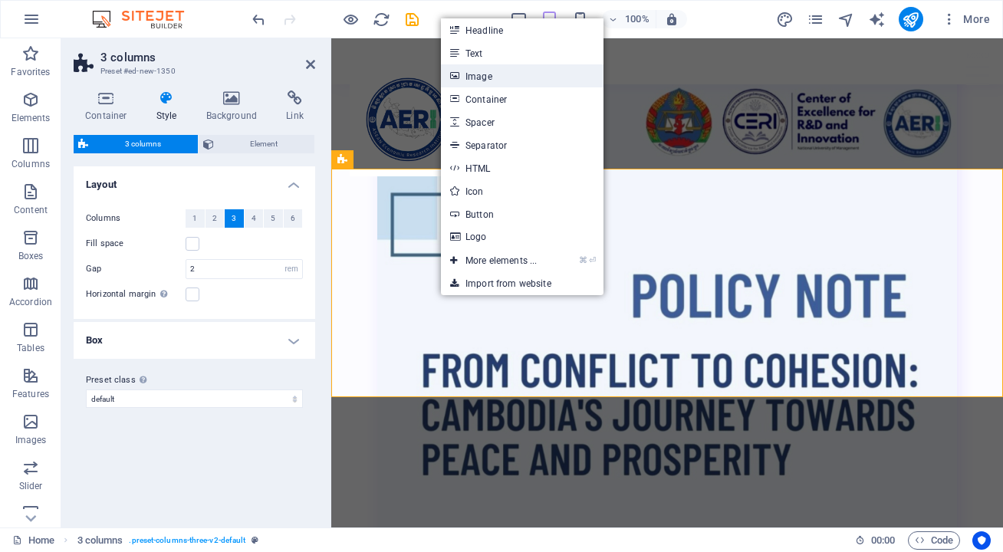
click at [522, 81] on link "Image" at bounding box center [522, 75] width 162 height 23
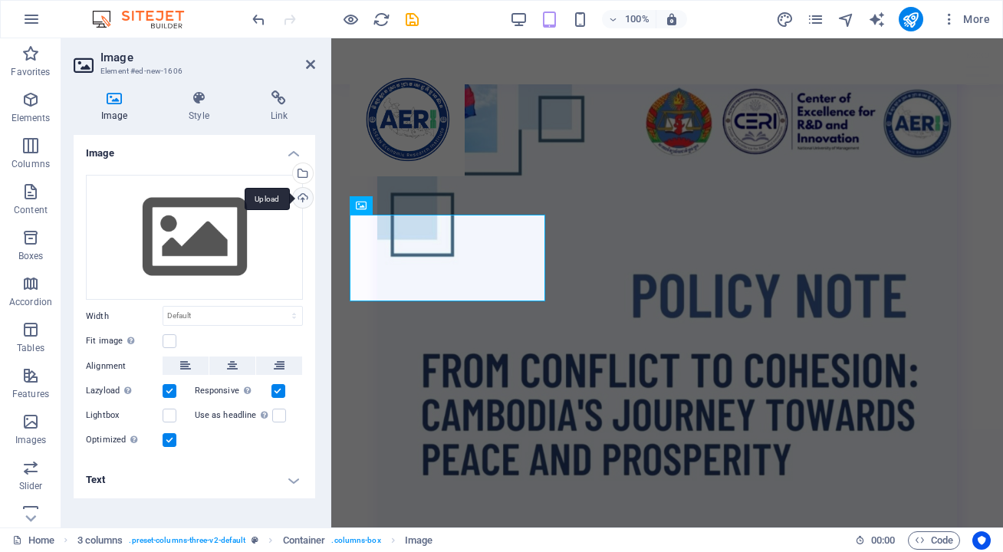
click at [310, 201] on div "Upload" at bounding box center [301, 199] width 23 height 23
click at [312, 61] on icon at bounding box center [310, 64] width 9 height 12
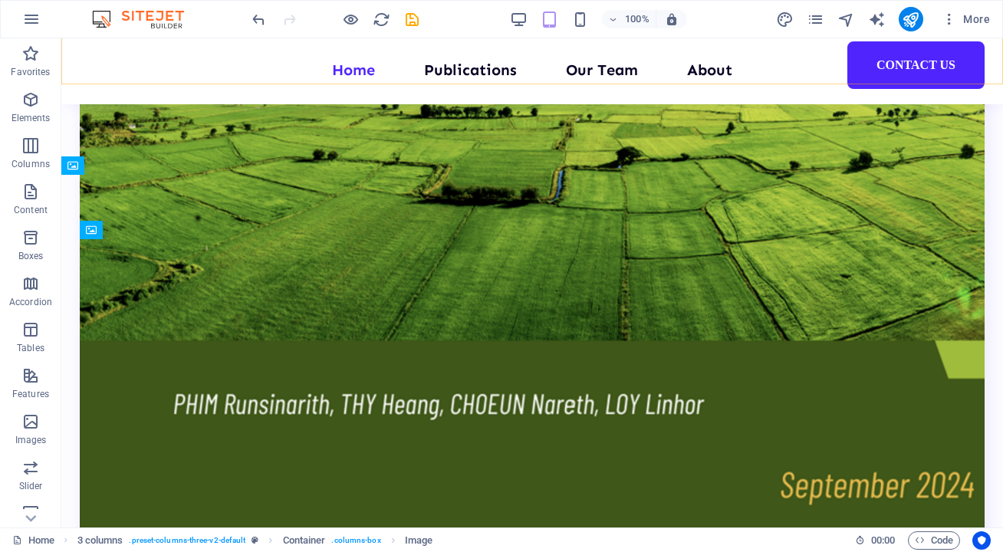
scroll to position [3724, 0]
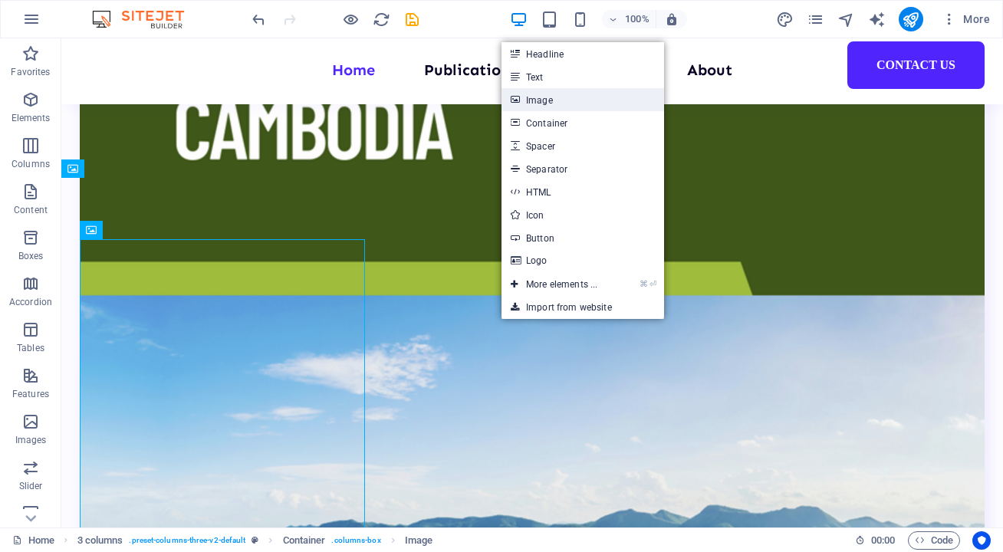
click at [569, 90] on link "Image" at bounding box center [582, 99] width 162 height 23
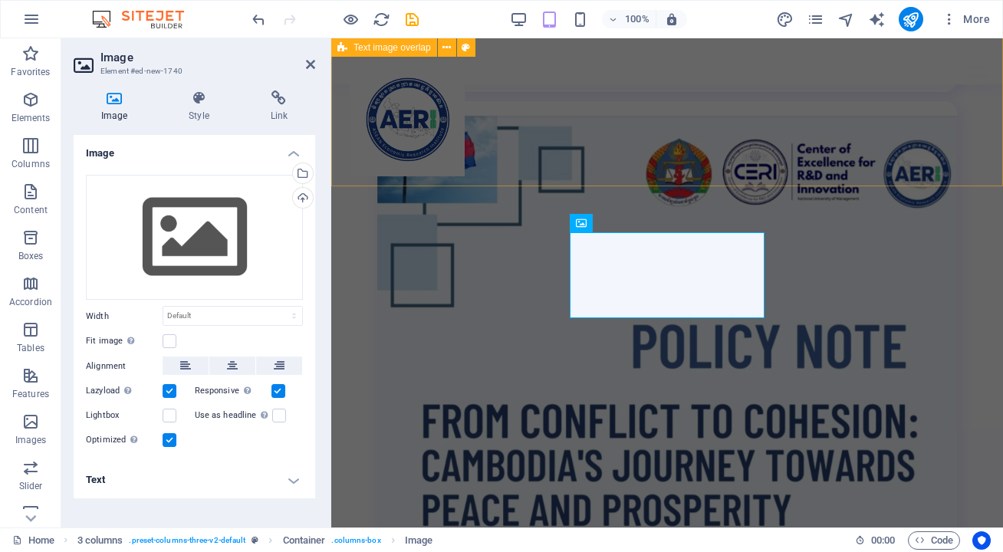
scroll to position [4177, 0]
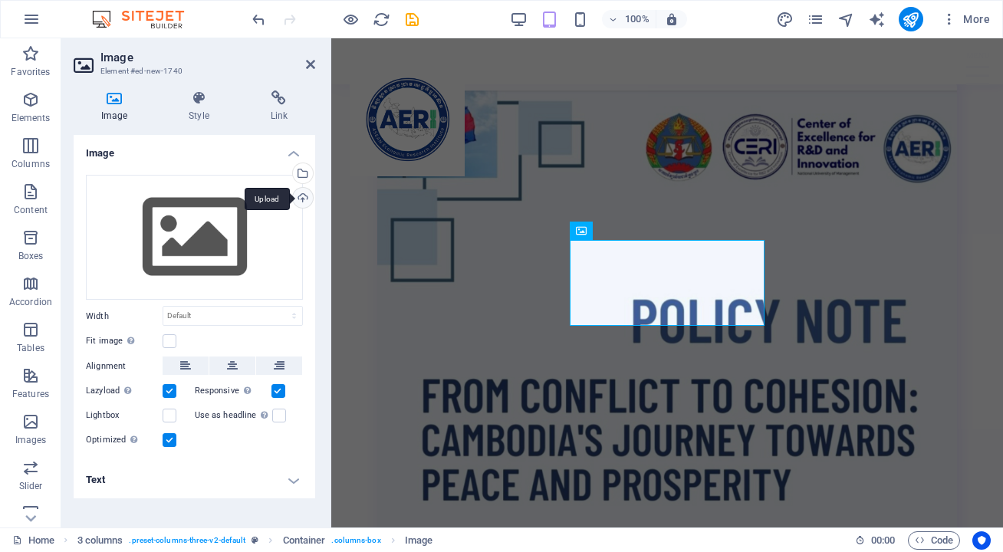
click at [302, 199] on div "Upload" at bounding box center [301, 199] width 23 height 23
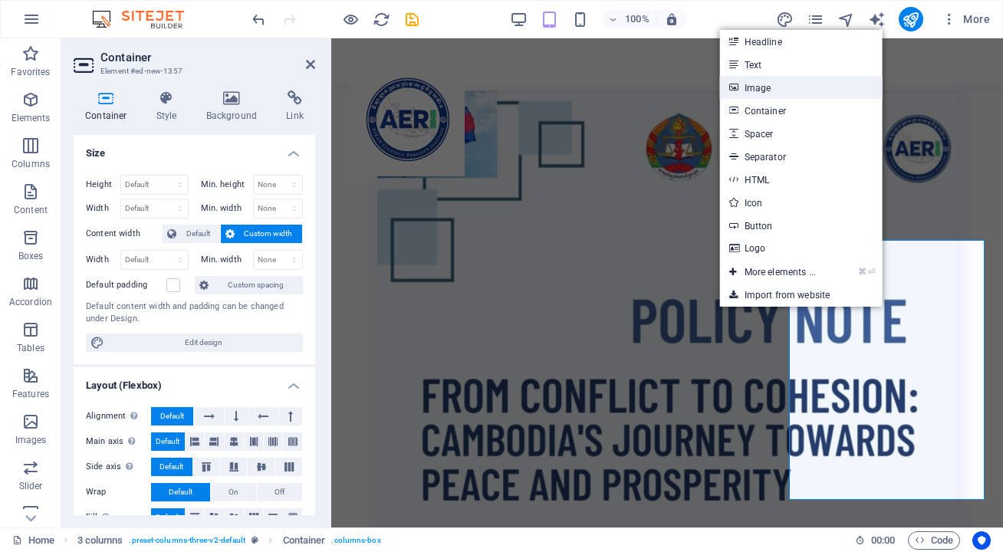
click at [772, 86] on link "Image" at bounding box center [801, 87] width 162 height 23
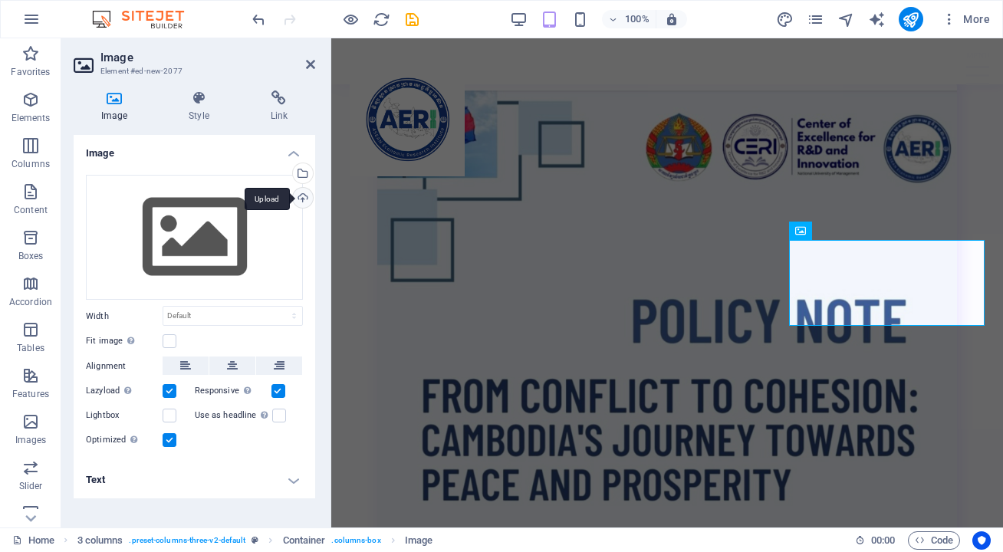
click at [304, 202] on div "Upload" at bounding box center [301, 199] width 23 height 23
click at [309, 67] on icon at bounding box center [310, 64] width 9 height 12
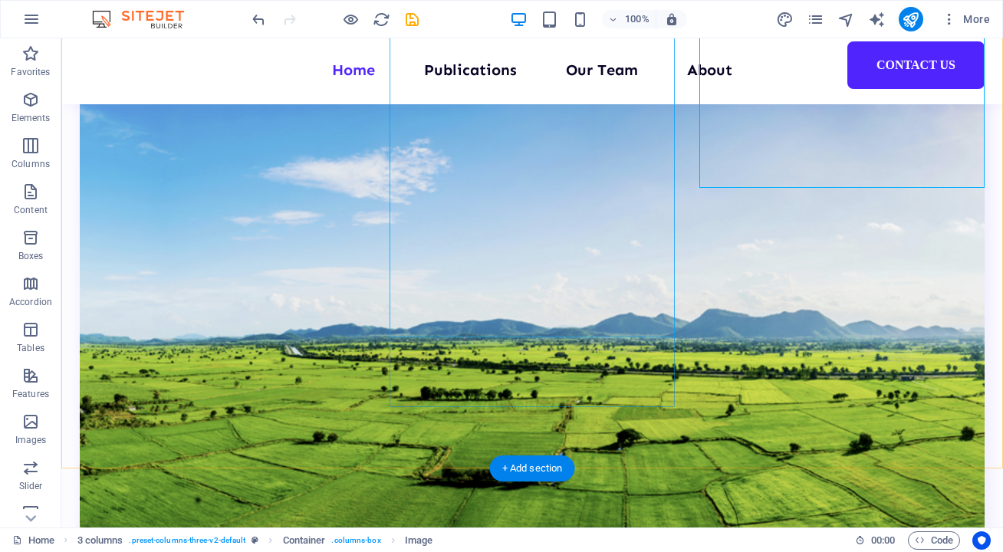
scroll to position [3937, 0]
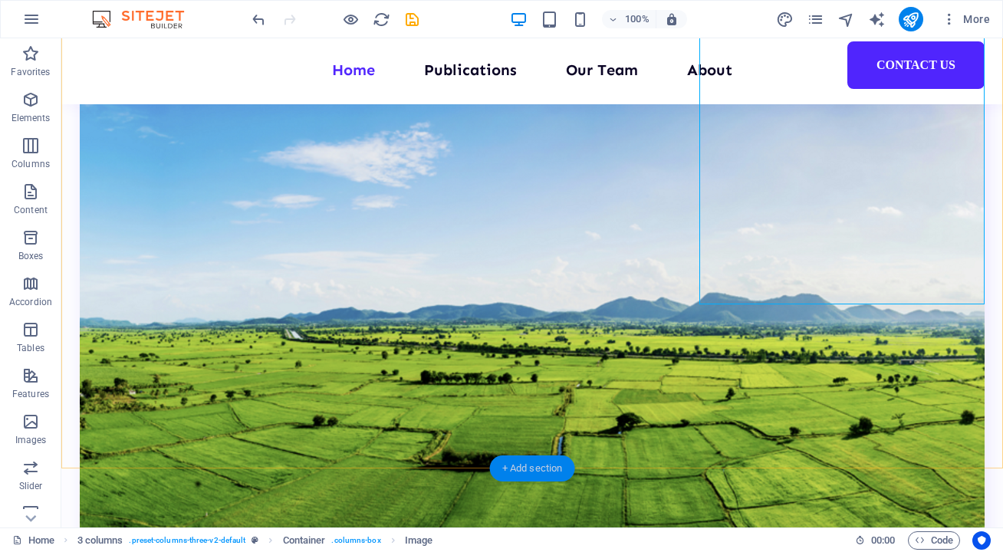
click at [533, 469] on div "+ Add section" at bounding box center [532, 468] width 85 height 26
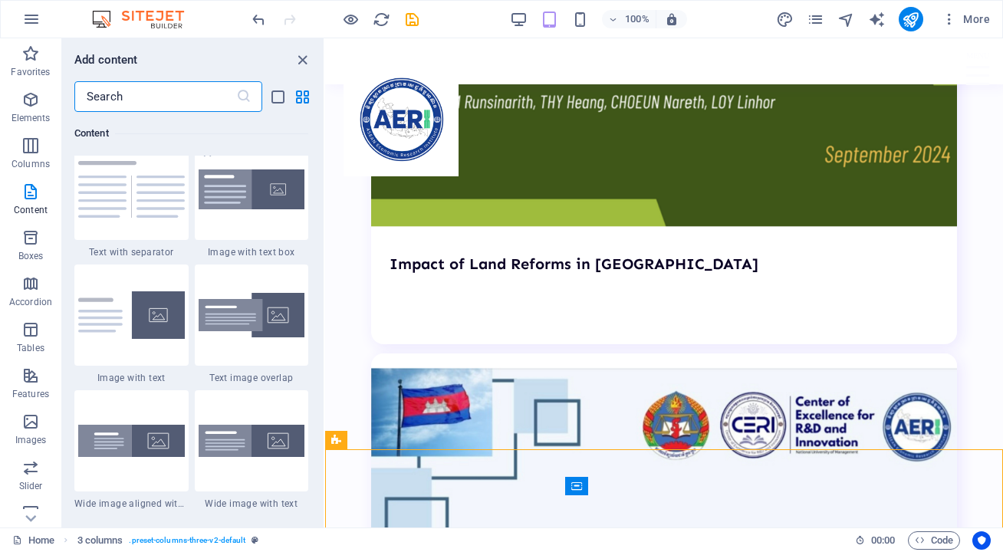
scroll to position [2846, 0]
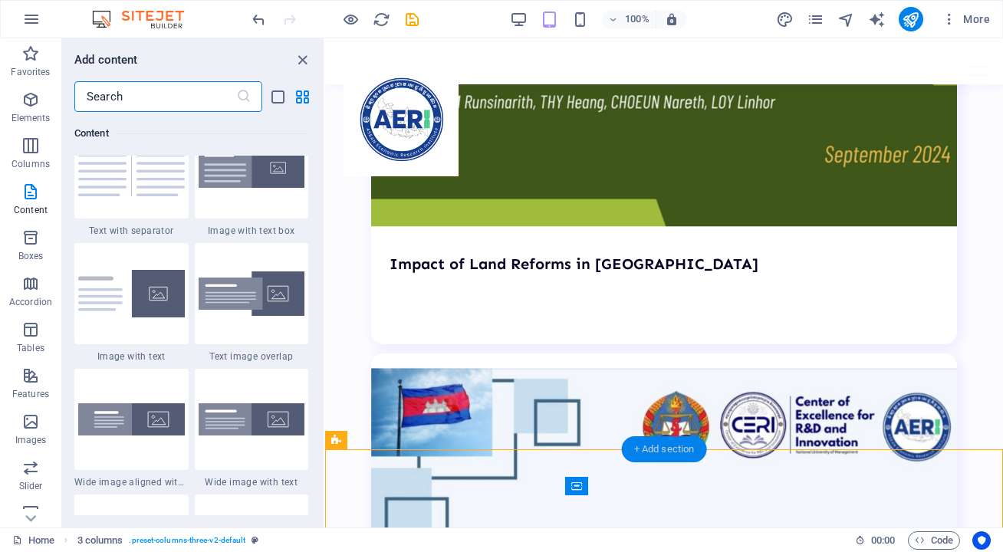
click at [656, 449] on div "+ Add section" at bounding box center [664, 449] width 85 height 26
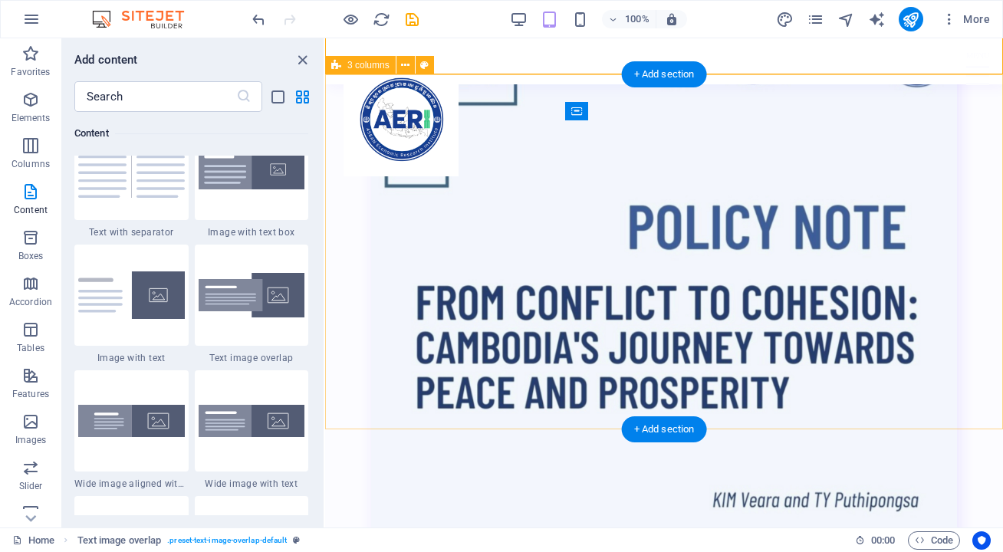
scroll to position [4291, 0]
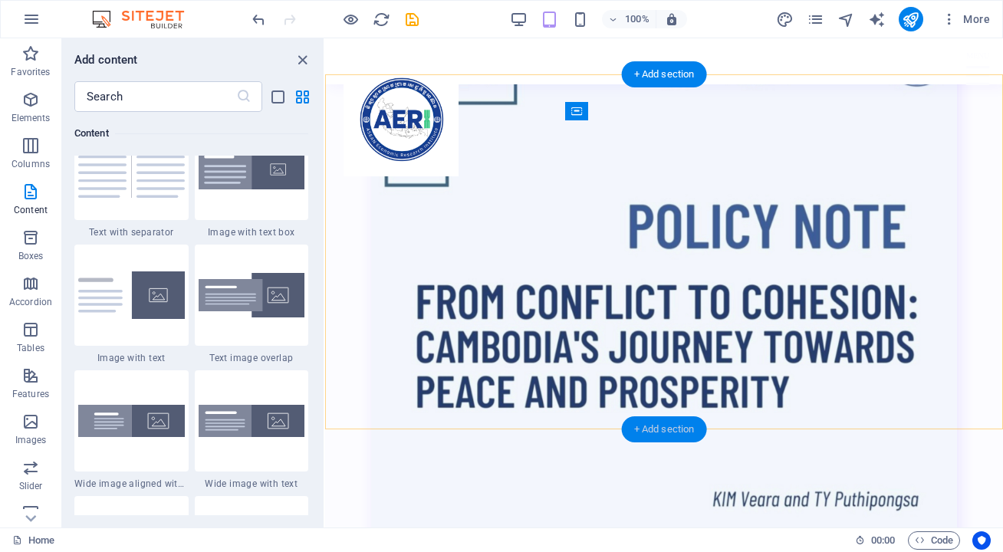
click at [683, 428] on div "+ Add section" at bounding box center [664, 429] width 85 height 26
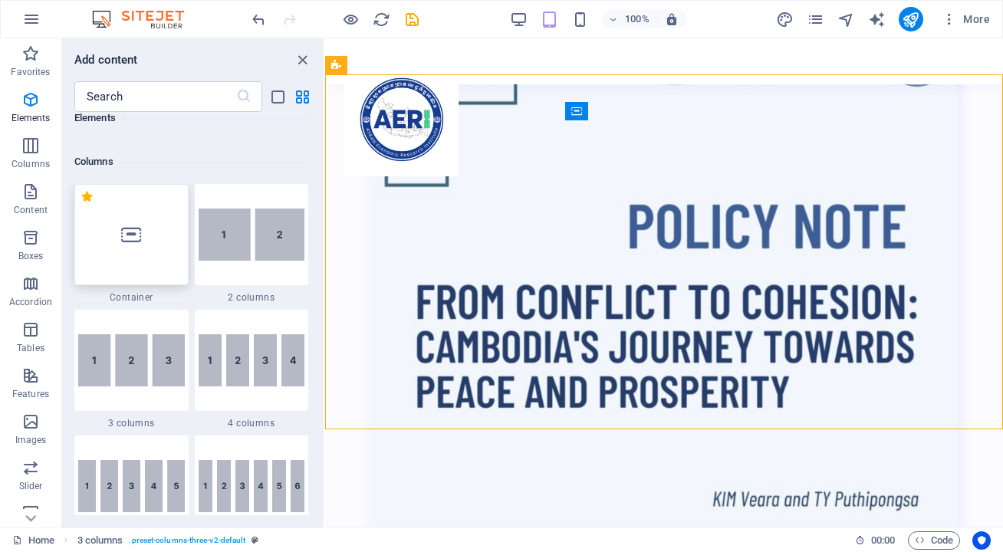
scroll to position [734, 0]
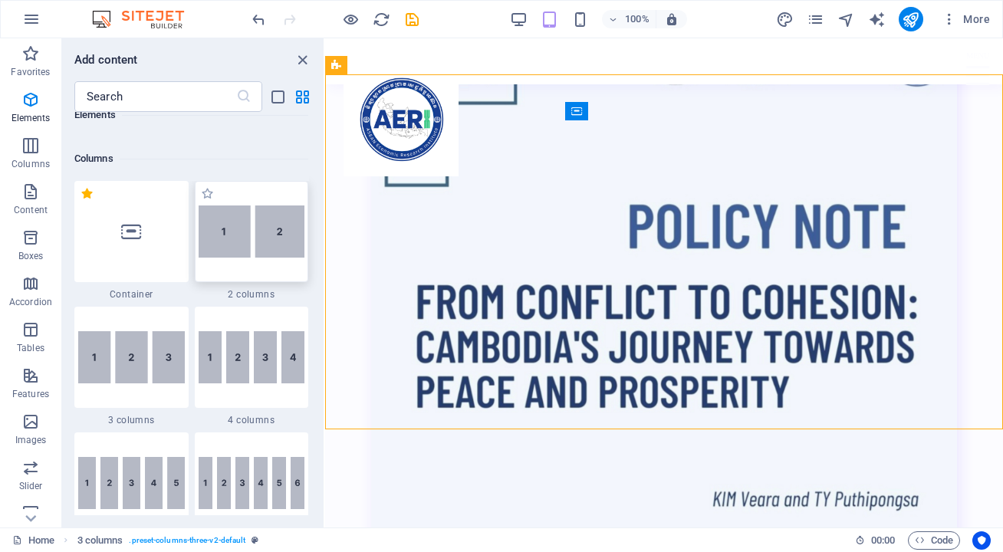
click at [245, 236] on img at bounding box center [252, 231] width 107 height 52
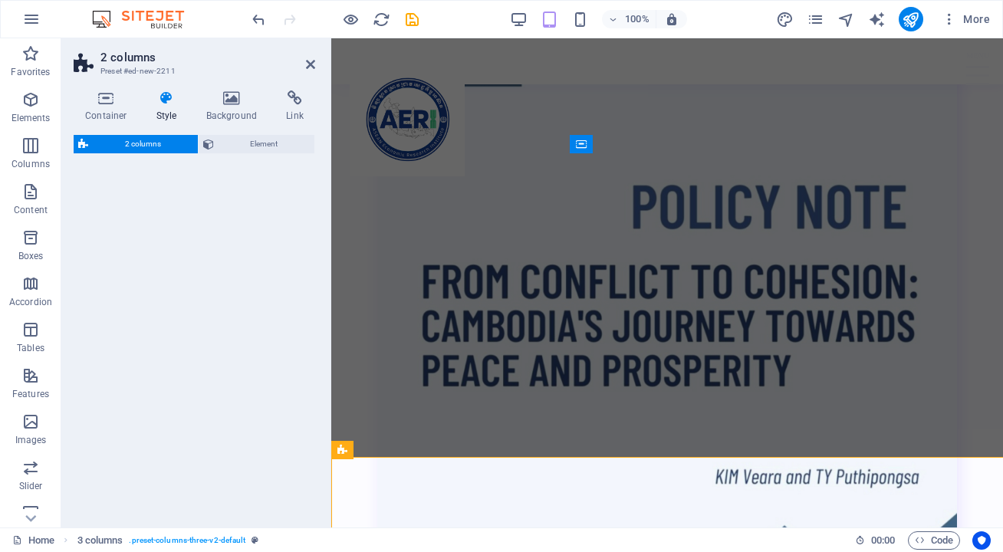
select select "rem"
select select "preset-columns-two-v2-default"
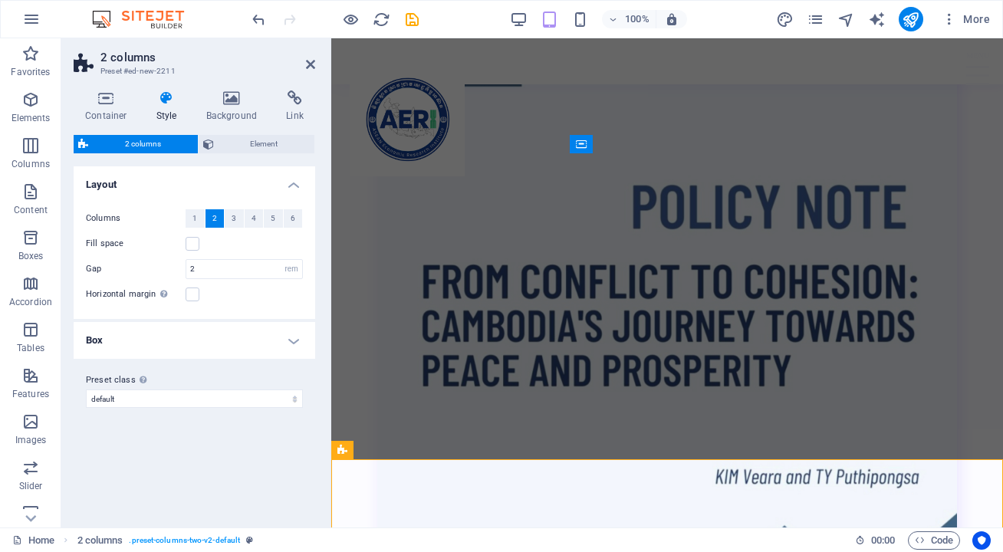
scroll to position [4264, 0]
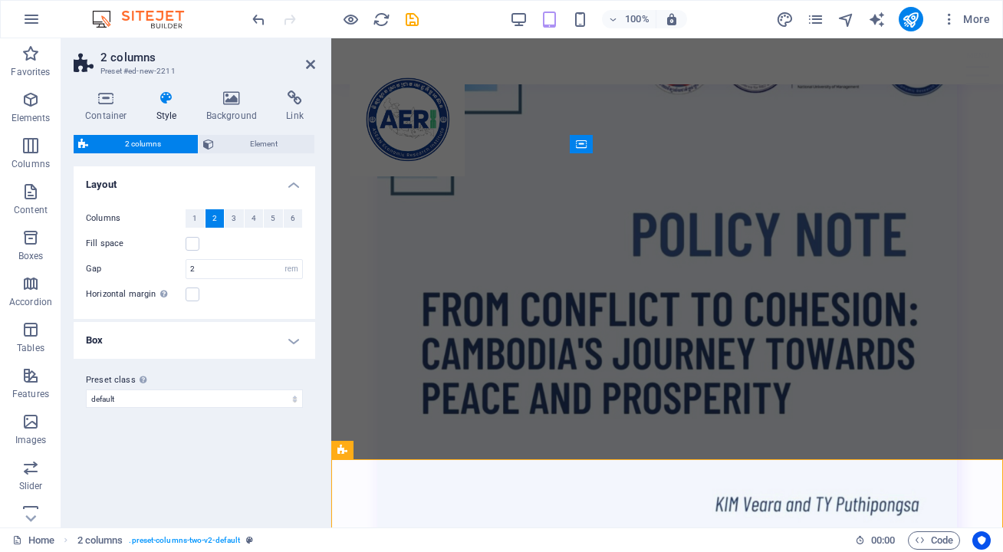
click at [303, 64] on header "2 columns Preset #ed-new-2211" at bounding box center [194, 58] width 241 height 40
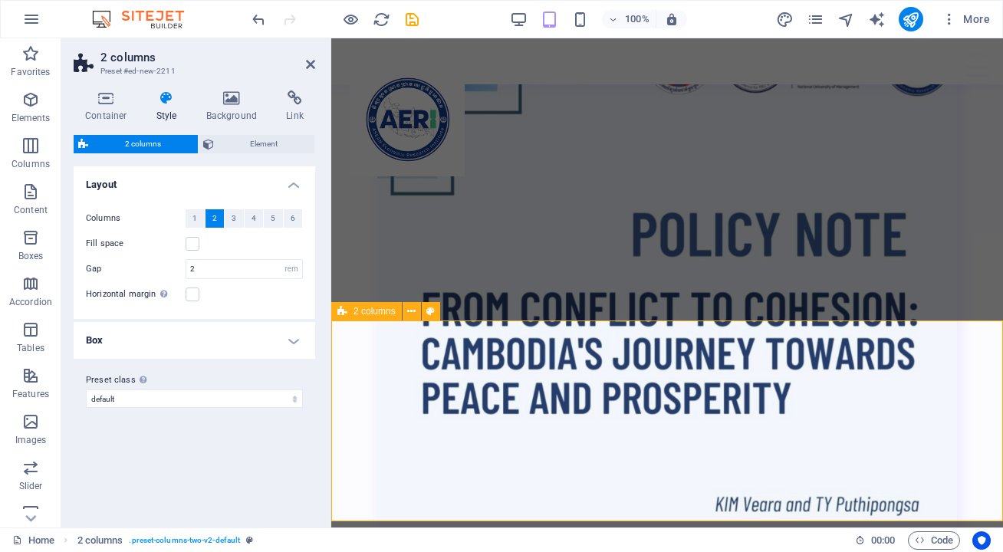
scroll to position [4518, 0]
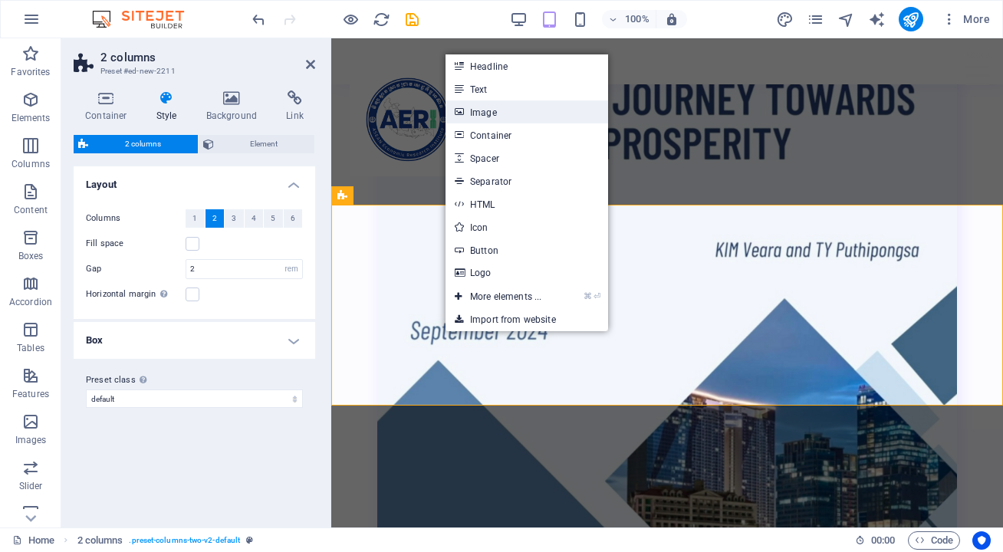
click at [515, 117] on link "Image" at bounding box center [526, 111] width 162 height 23
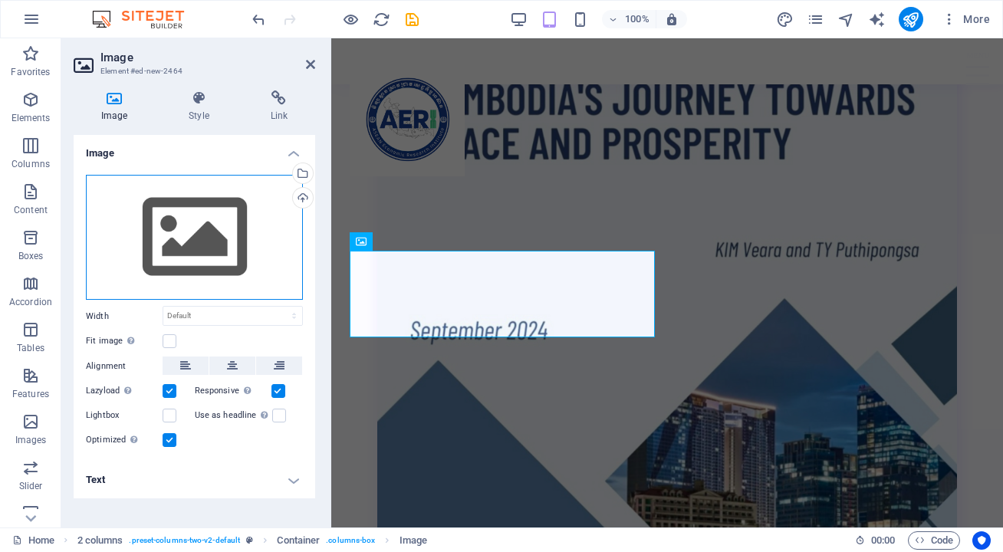
click at [300, 212] on div "Drag files here, click to choose files or select files from Files or our free s…" at bounding box center [194, 238] width 217 height 126
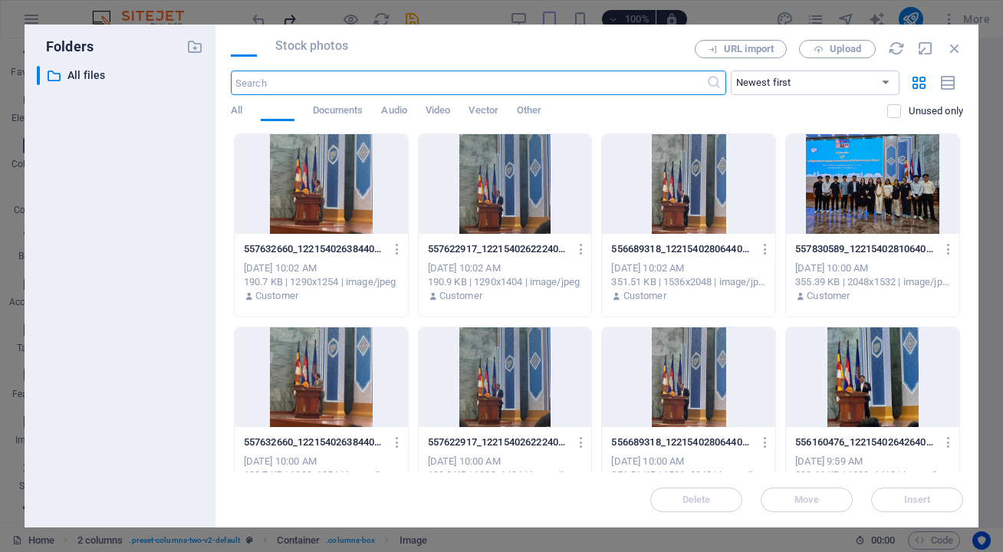
scroll to position [5721, 0]
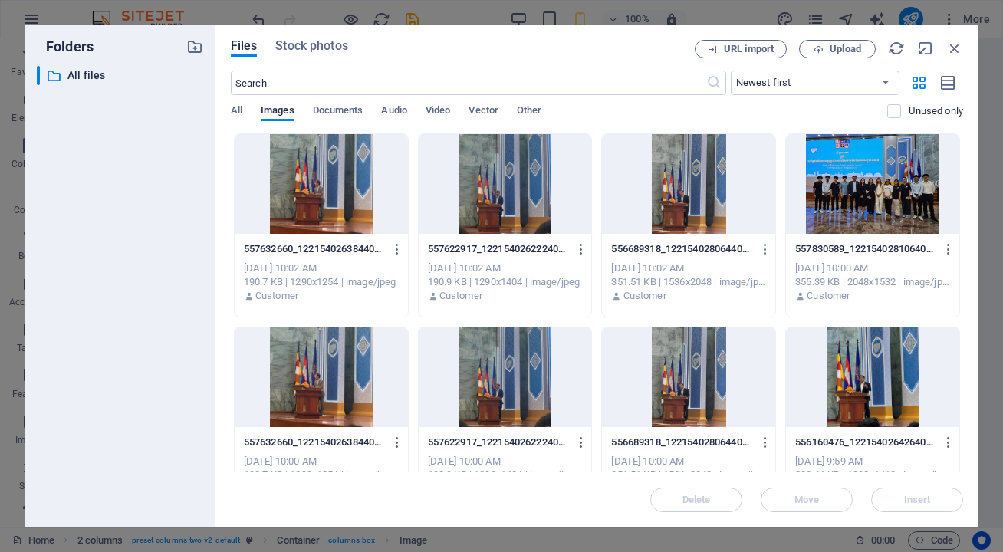
click at [963, 47] on div "Files Stock photos URL import Upload ​ Newest first Oldest first Name (A-Z) Nam…" at bounding box center [596, 276] width 763 height 503
click at [954, 48] on icon "button" at bounding box center [954, 48] width 17 height 17
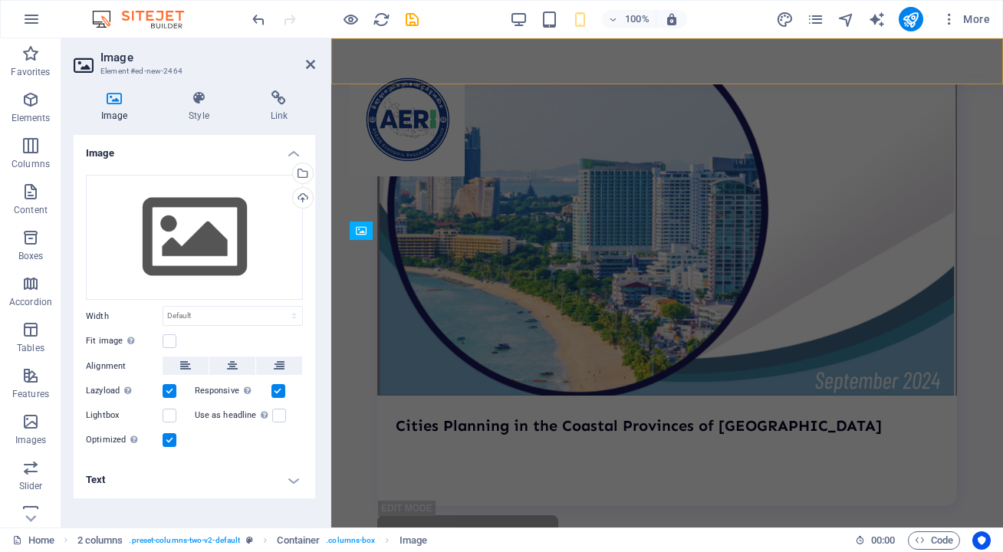
scroll to position [4530, 0]
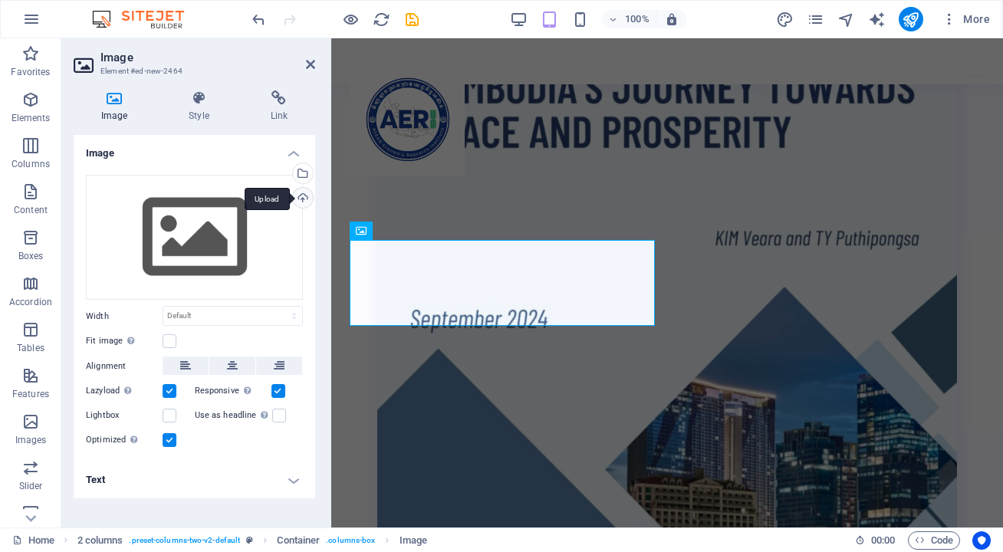
click at [311, 199] on div "Upload" at bounding box center [301, 199] width 23 height 23
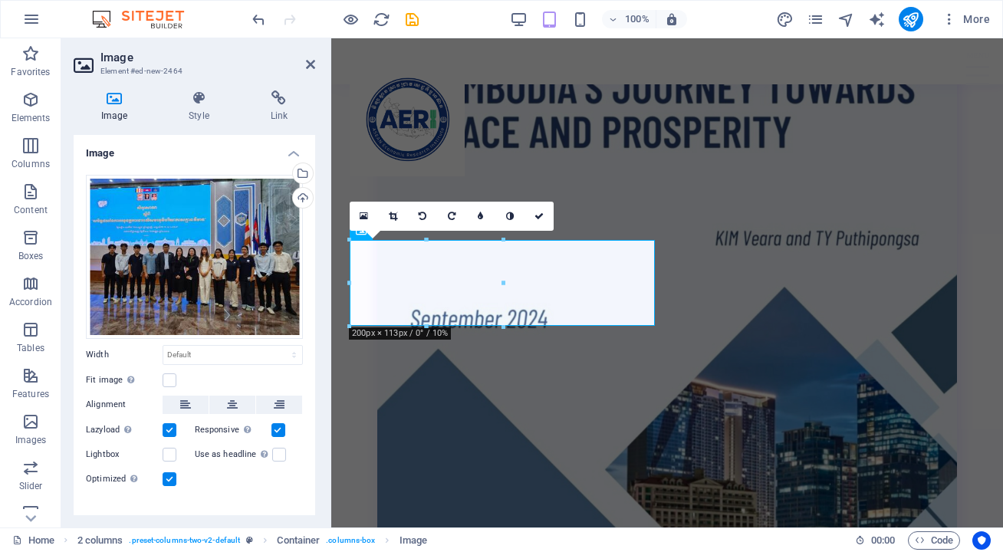
click at [304, 68] on header "Image Element #ed-new-2464" at bounding box center [194, 58] width 241 height 40
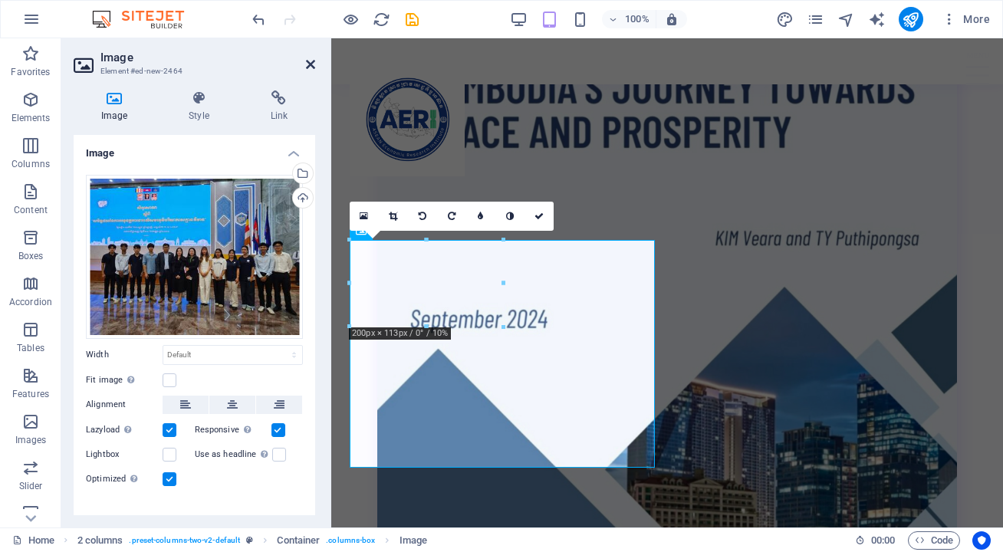
click at [313, 62] on icon at bounding box center [310, 64] width 9 height 12
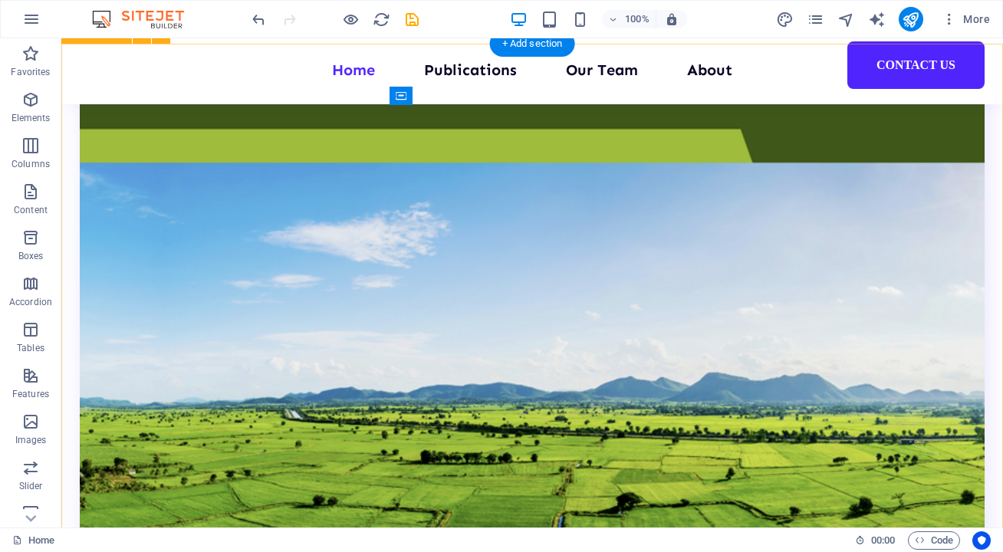
scroll to position [3859, 0]
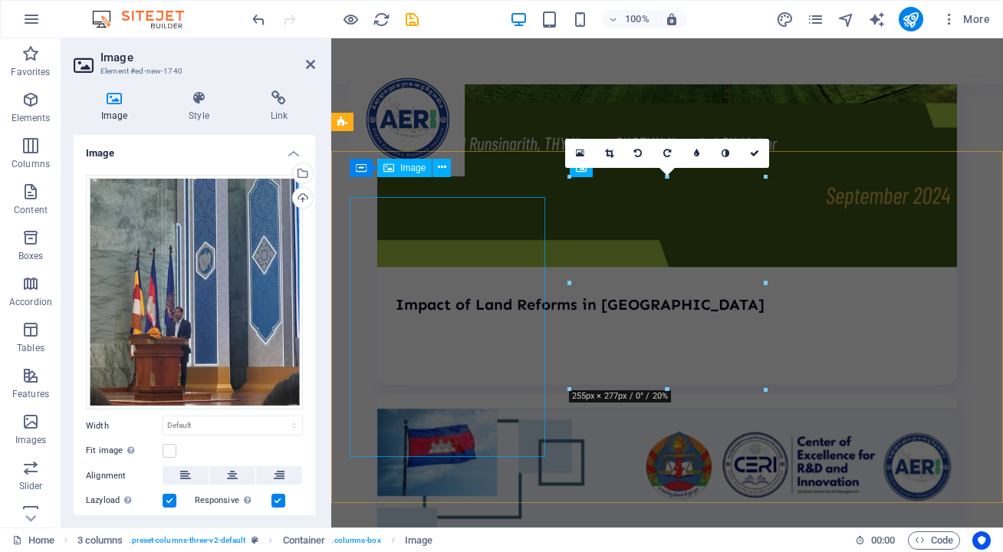
scroll to position [4240, 0]
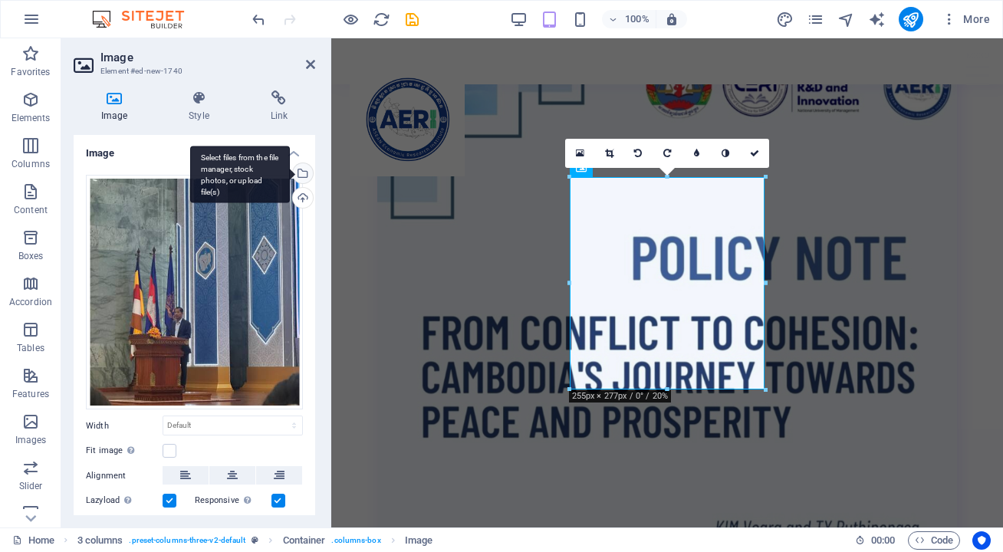
click at [290, 172] on div "Select files from the file manager, stock photos, or upload file(s)" at bounding box center [240, 174] width 100 height 57
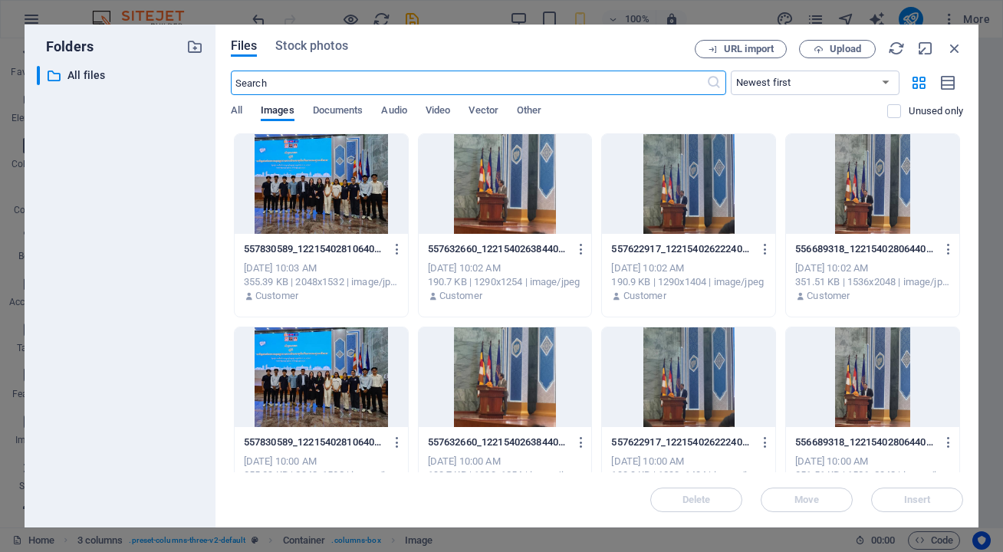
scroll to position [5199, 0]
click at [888, 189] on div at bounding box center [872, 184] width 173 height 100
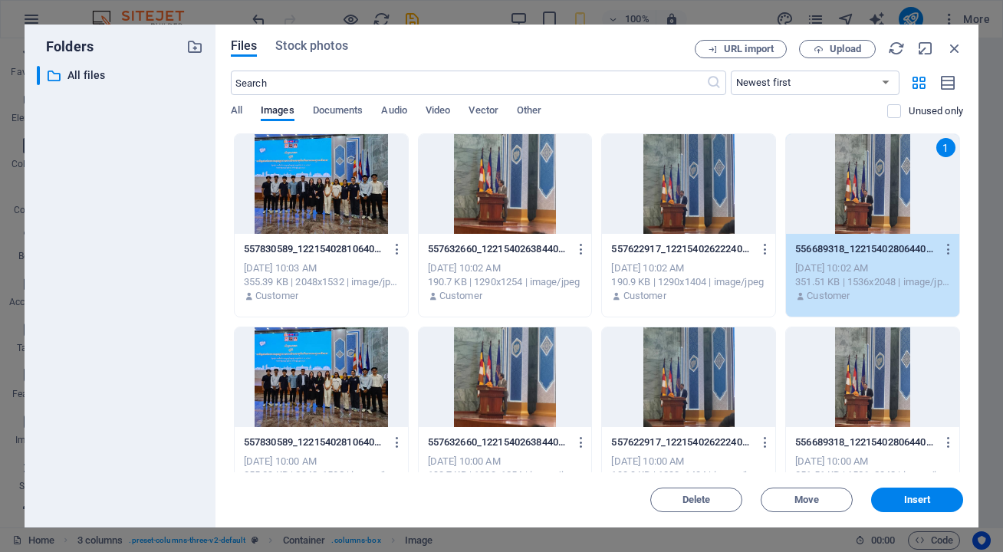
click at [888, 189] on div "1" at bounding box center [872, 184] width 173 height 100
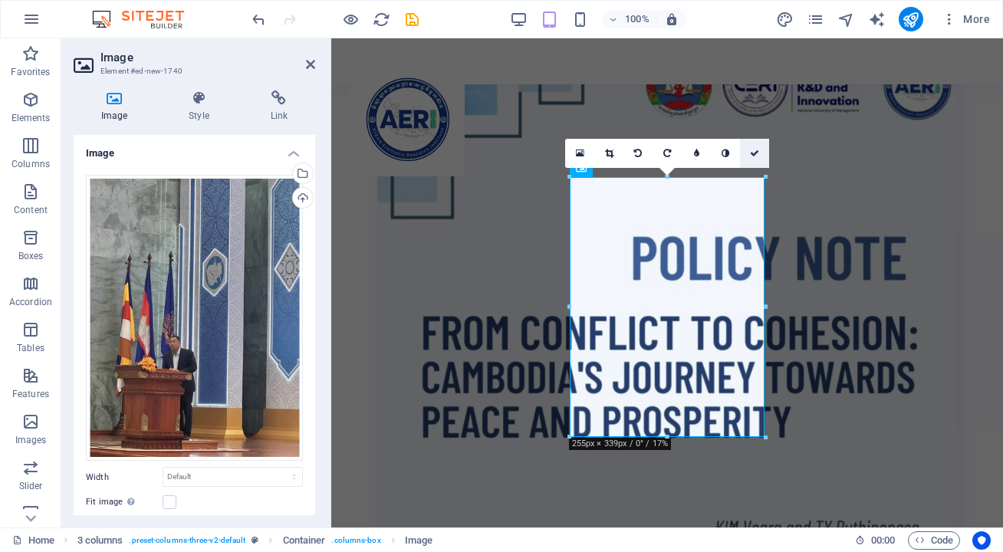
click at [755, 147] on link at bounding box center [754, 153] width 29 height 29
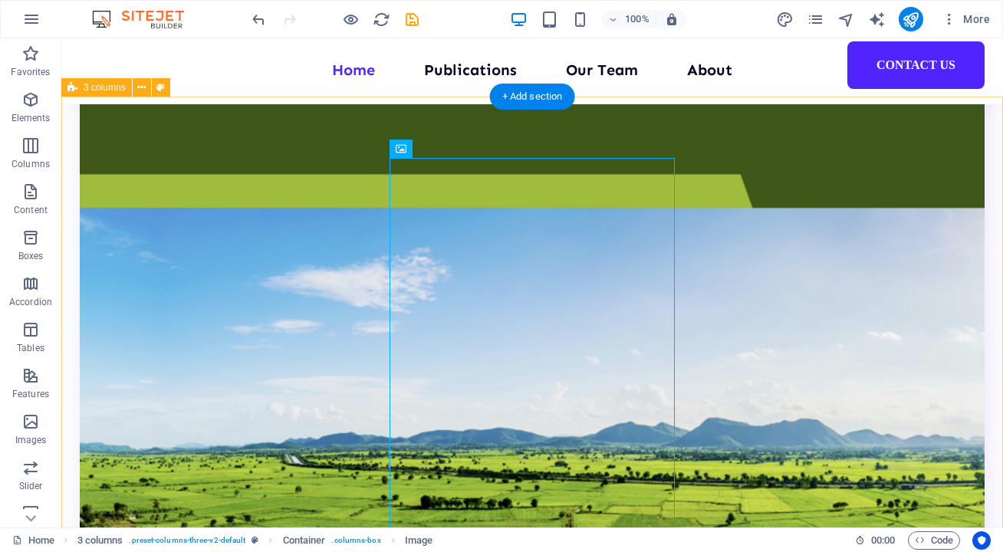
scroll to position [3793, 0]
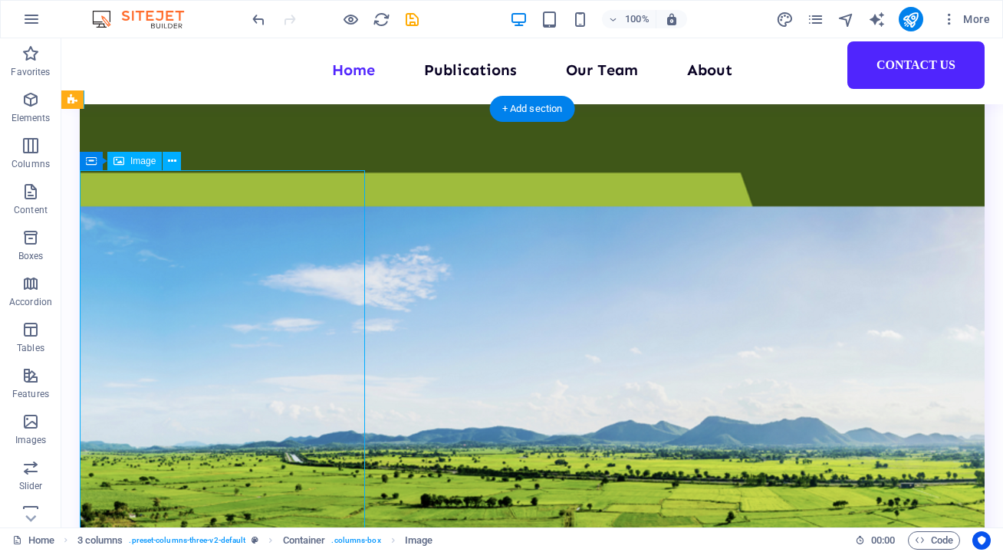
scroll to position [4264, 0]
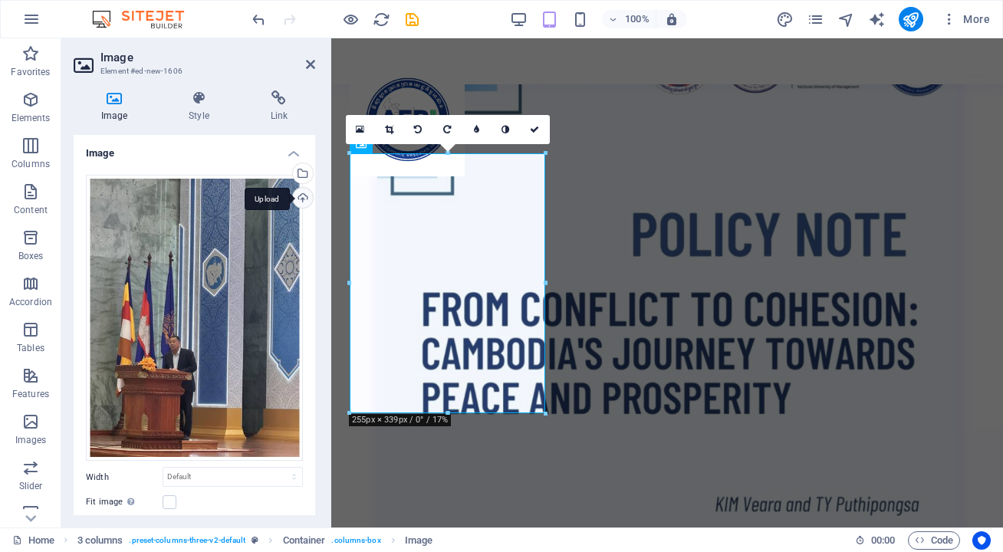
click at [300, 193] on div "Upload" at bounding box center [301, 199] width 23 height 23
click at [313, 57] on h2 "Image" at bounding box center [207, 58] width 215 height 14
click at [537, 125] on icon at bounding box center [534, 129] width 9 height 9
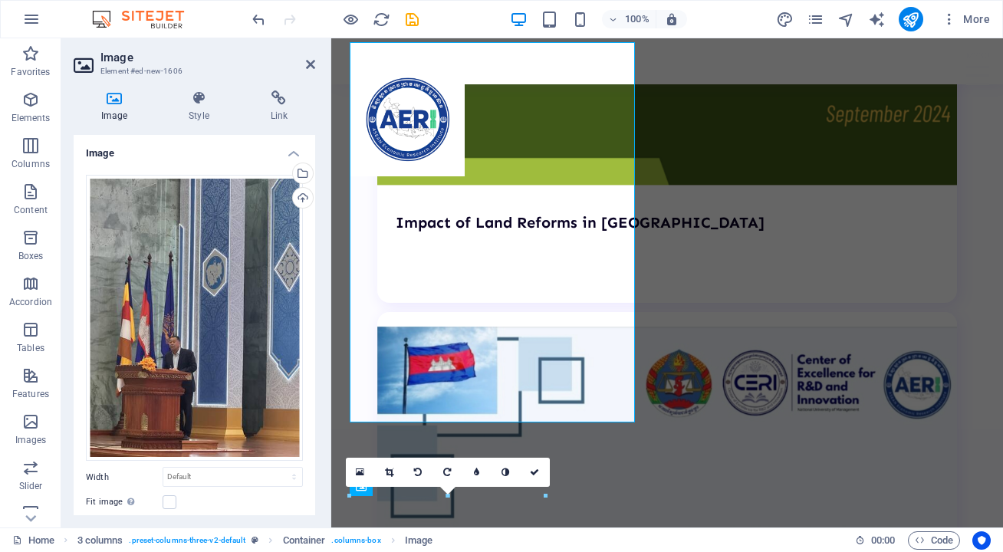
scroll to position [3921, 0]
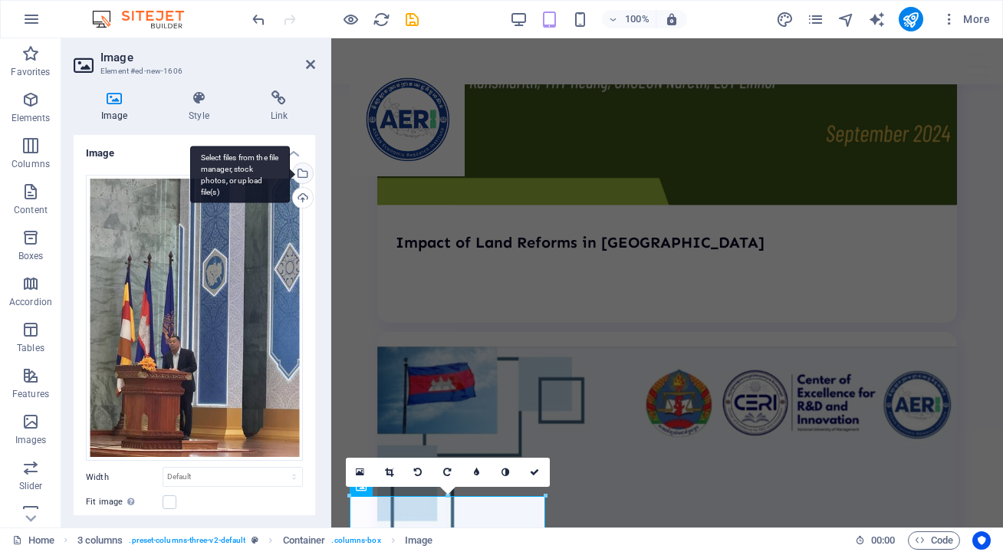
click at [308, 174] on div "Select files from the file manager, stock photos, or upload file(s)" at bounding box center [301, 174] width 23 height 23
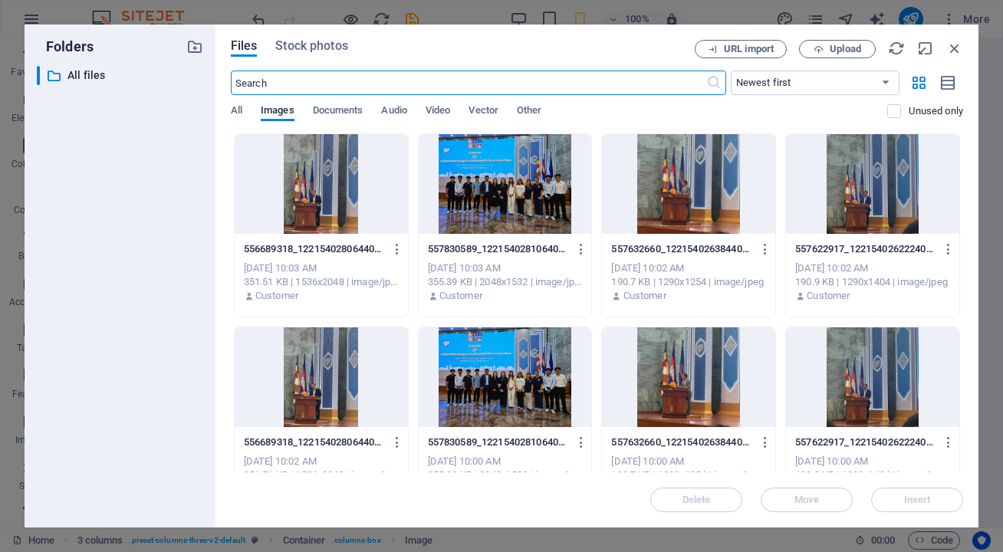
scroll to position [4861, 0]
click at [878, 205] on div at bounding box center [872, 184] width 173 height 100
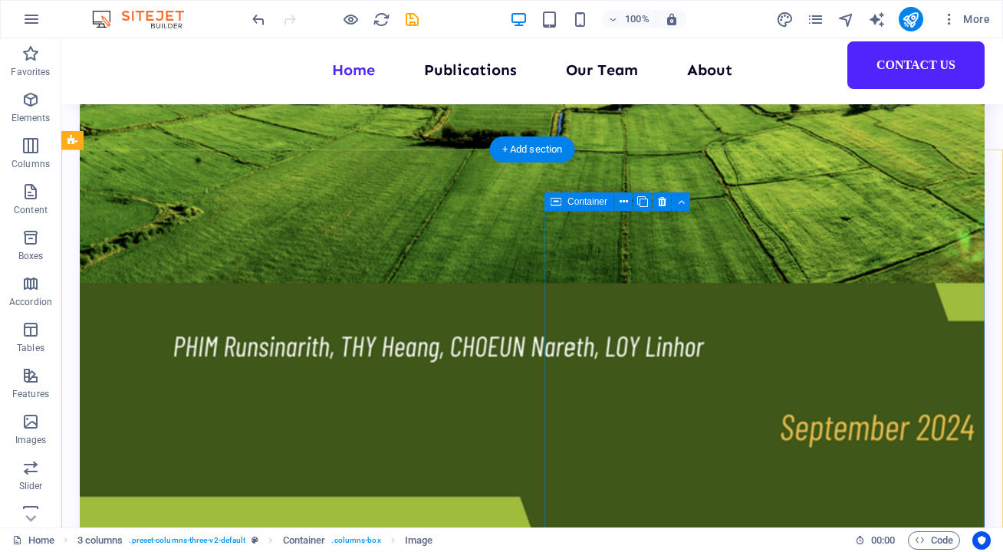
scroll to position [4265, 0]
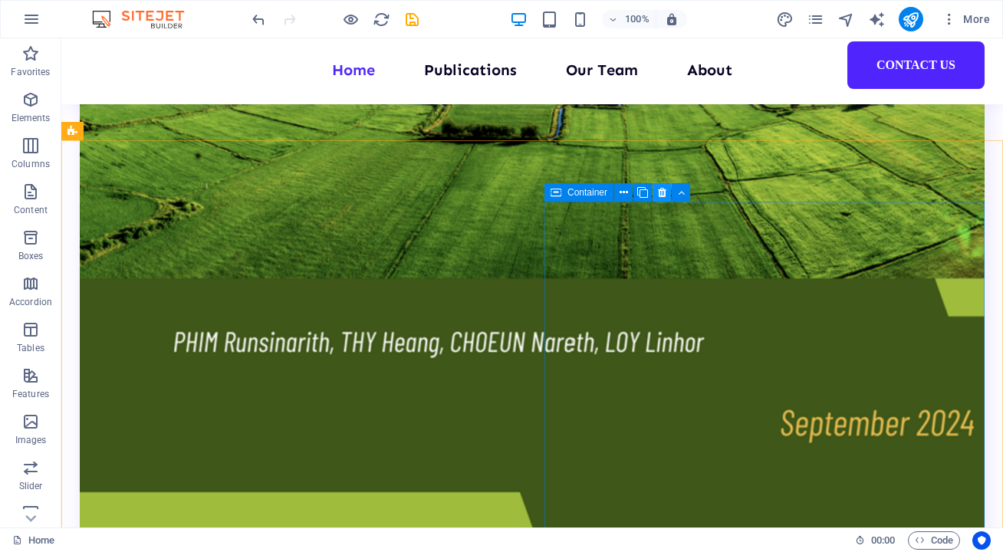
click at [663, 194] on icon at bounding box center [662, 193] width 8 height 16
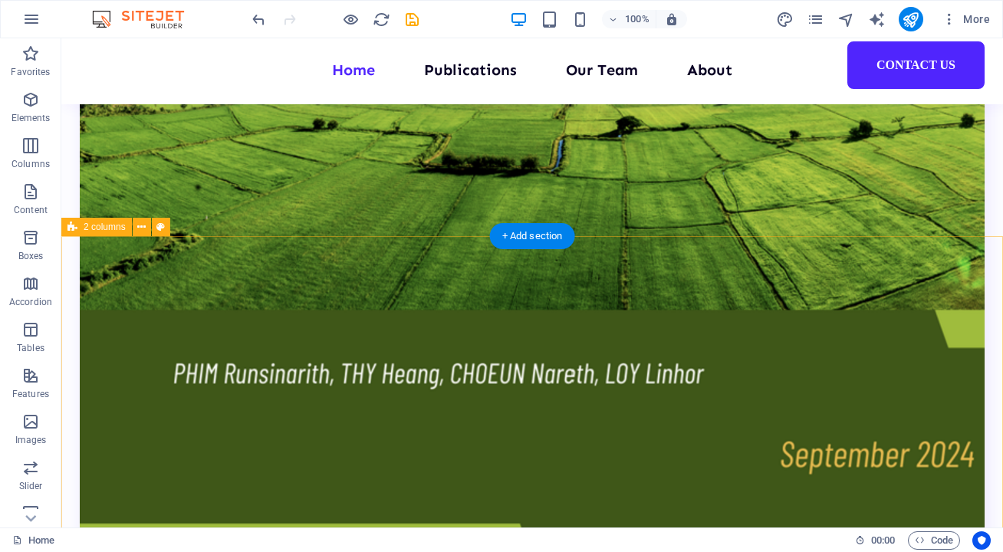
scroll to position [4262, 0]
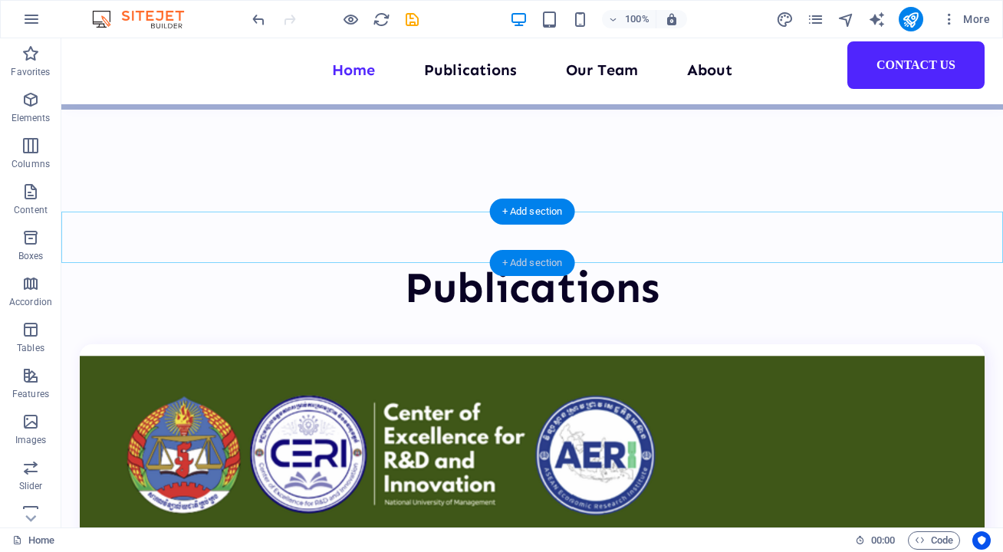
click at [536, 261] on div "+ Add section" at bounding box center [532, 263] width 85 height 26
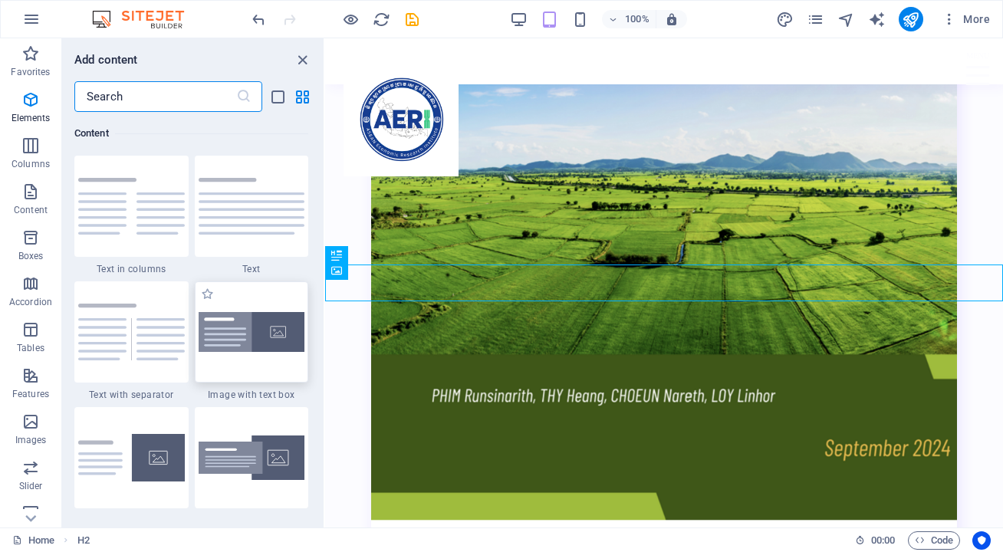
scroll to position [2682, 0]
click at [263, 365] on div at bounding box center [252, 331] width 114 height 101
click at [325, 338] on div "Drag here to replace the existing content. Press “Ctrl” if you want to create a…" at bounding box center [664, 282] width 678 height 489
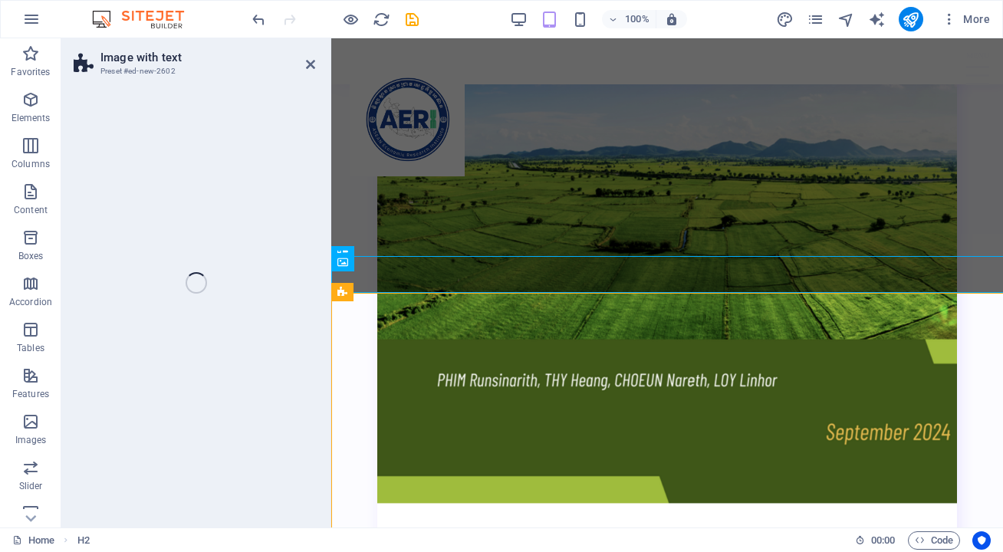
scroll to position [3631, 0]
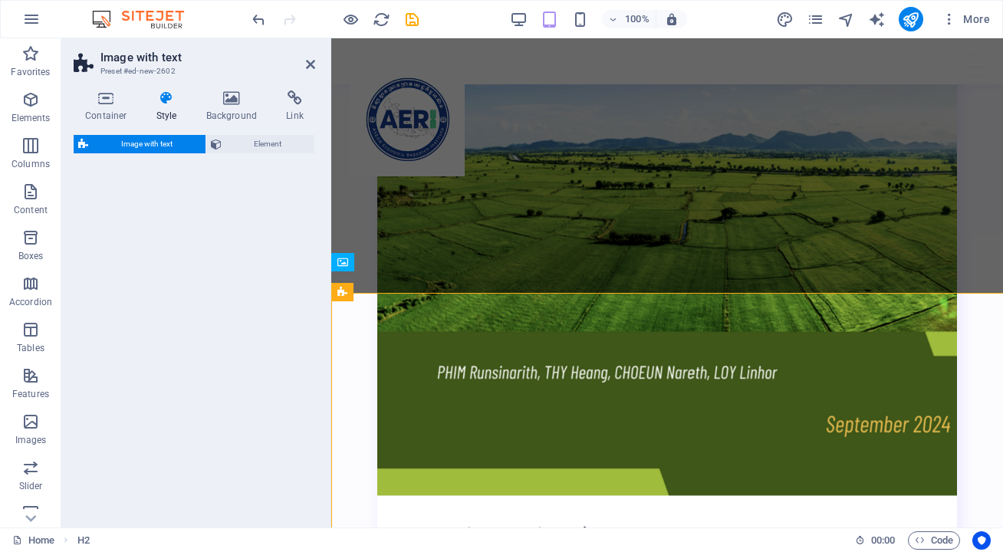
select select "rem"
select select "px"
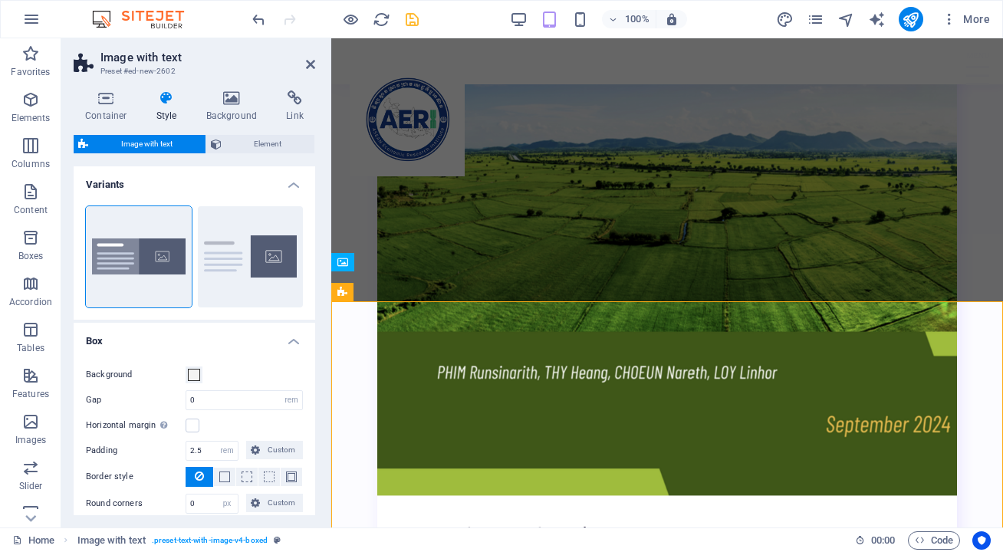
click at [411, 24] on icon "save" at bounding box center [412, 20] width 18 height 18
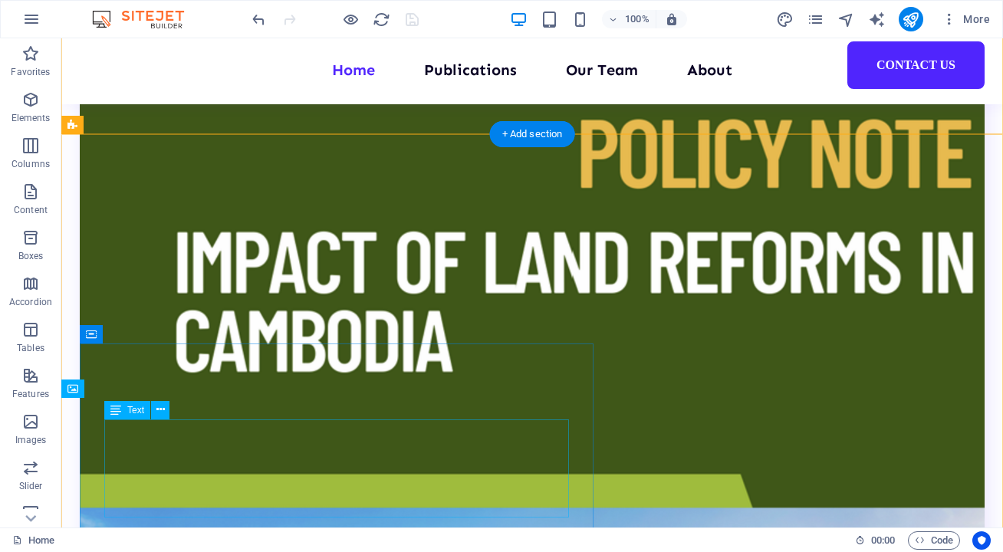
scroll to position [3515, 0]
